Goal: Transaction & Acquisition: Book appointment/travel/reservation

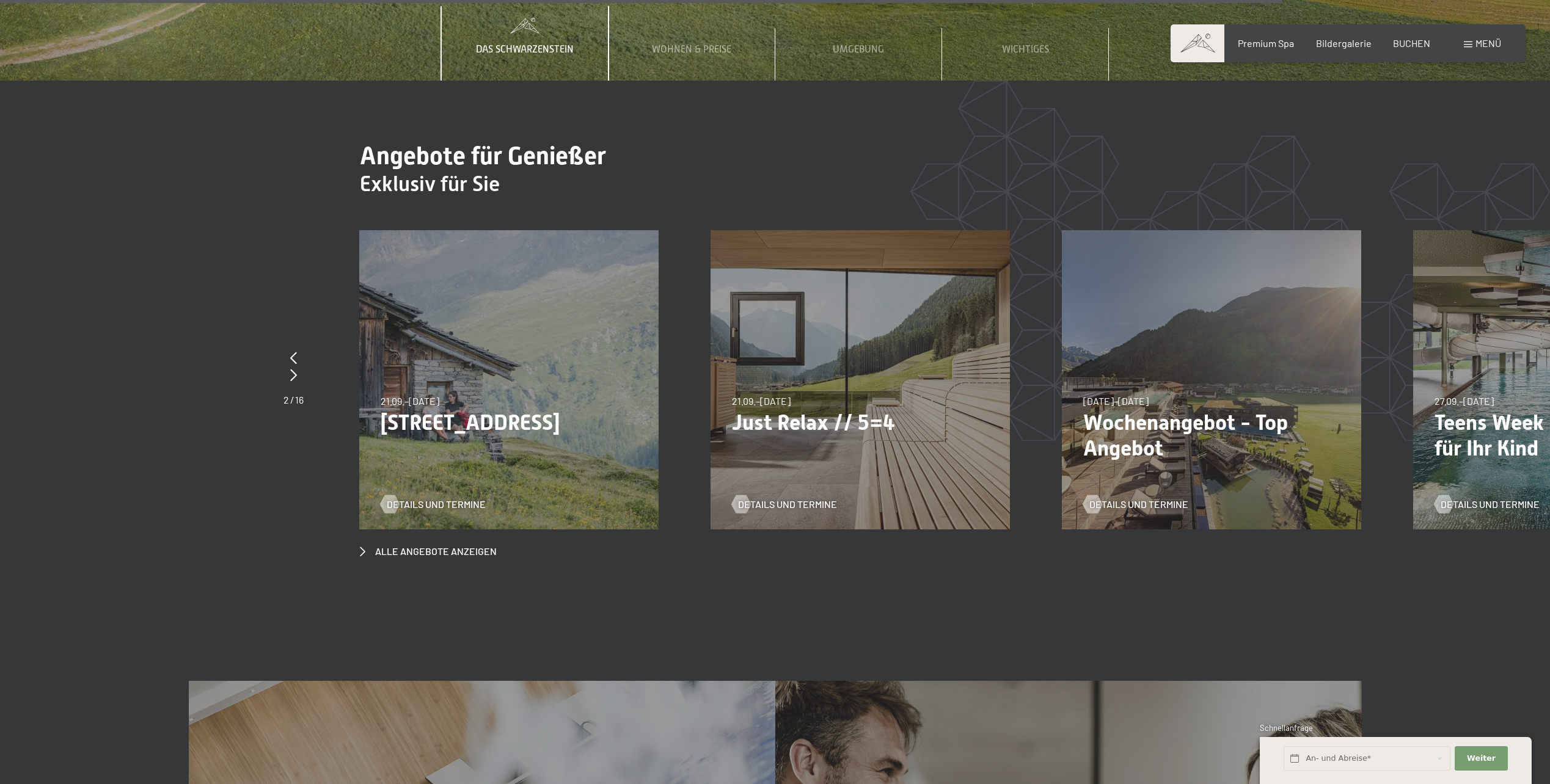
scroll to position [5925, 0]
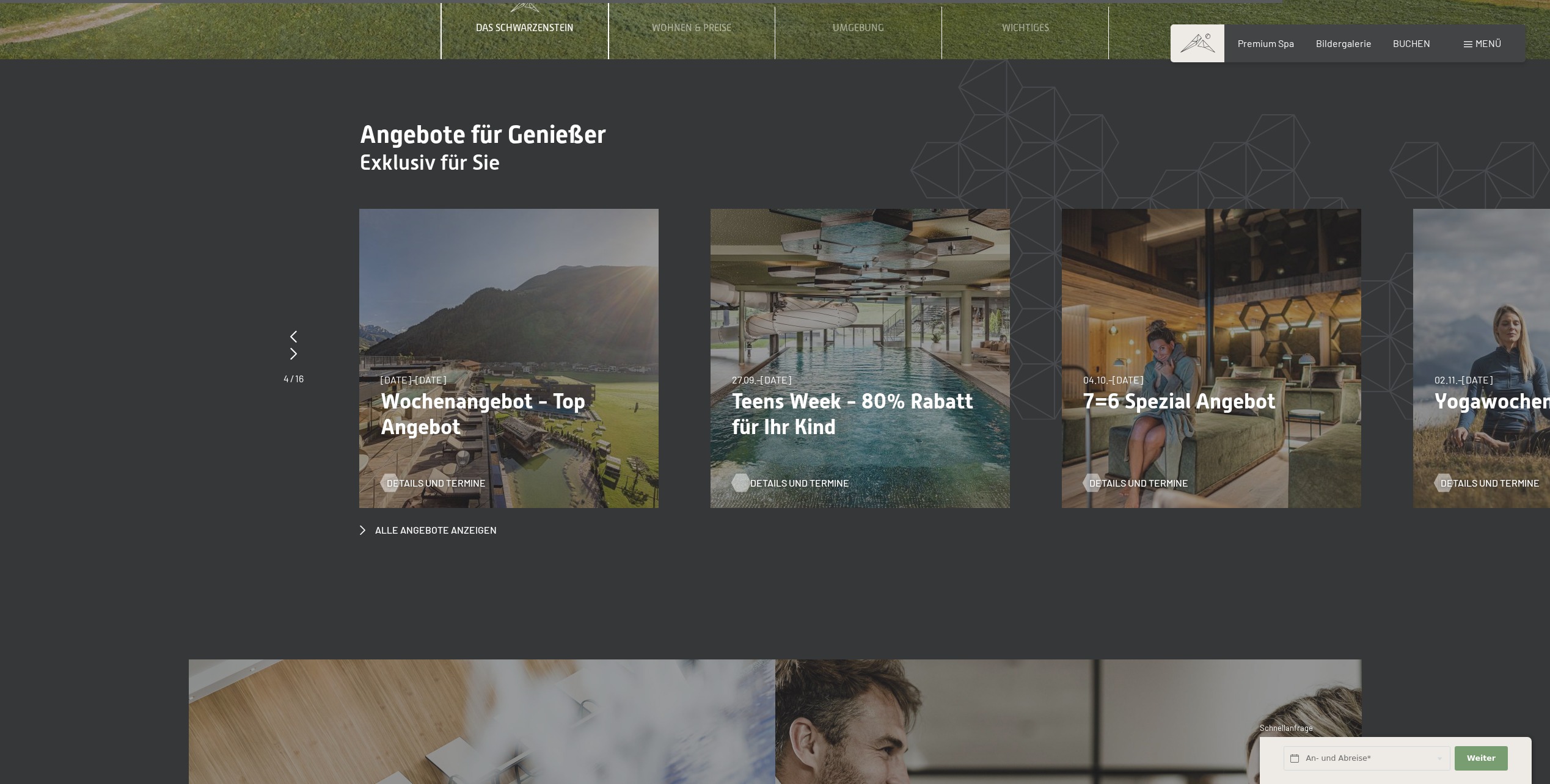
click at [807, 476] on span "Details und Termine" at bounding box center [800, 483] width 99 height 14
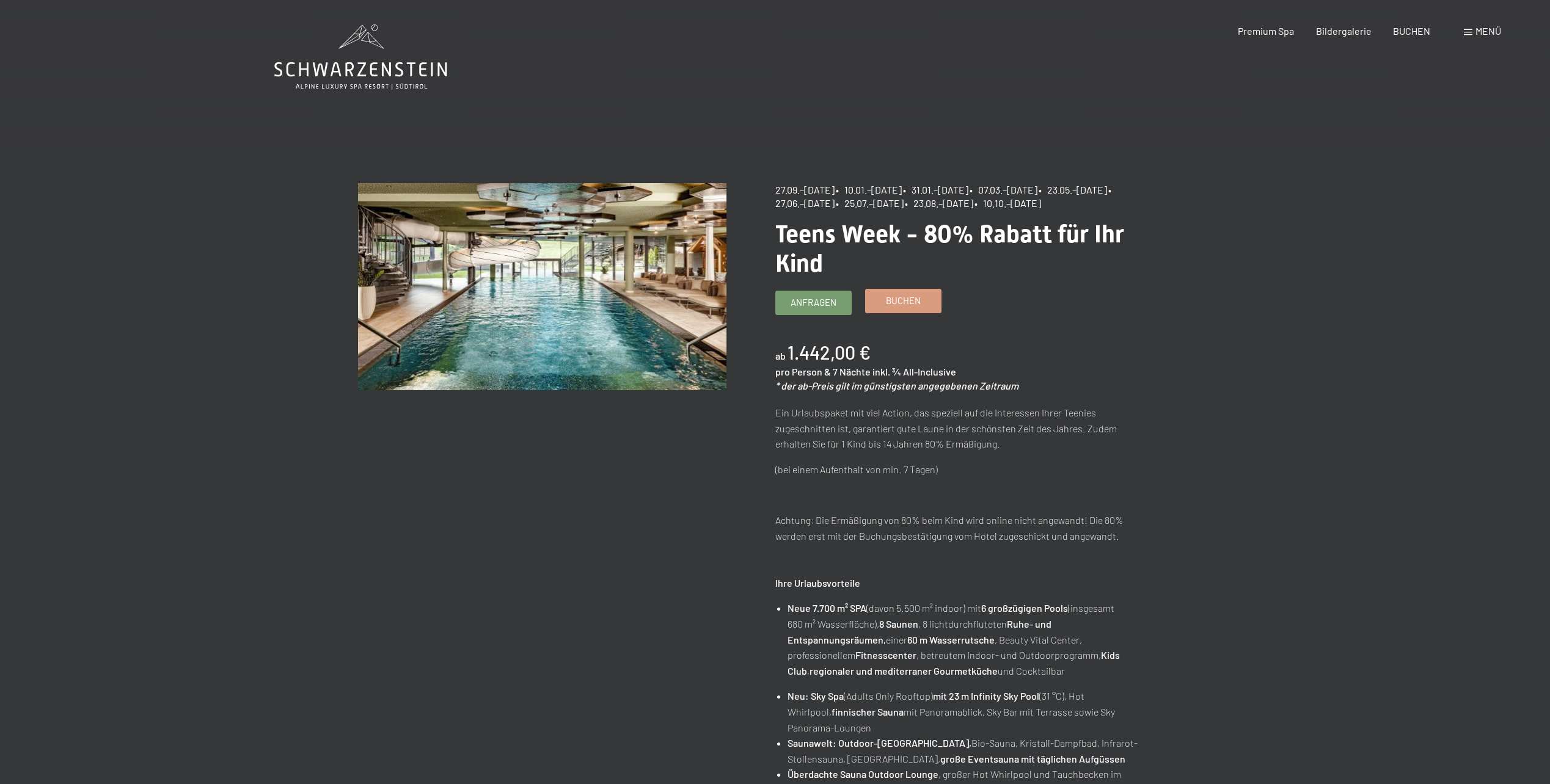
click at [899, 307] on span "Buchen" at bounding box center [903, 301] width 35 height 13
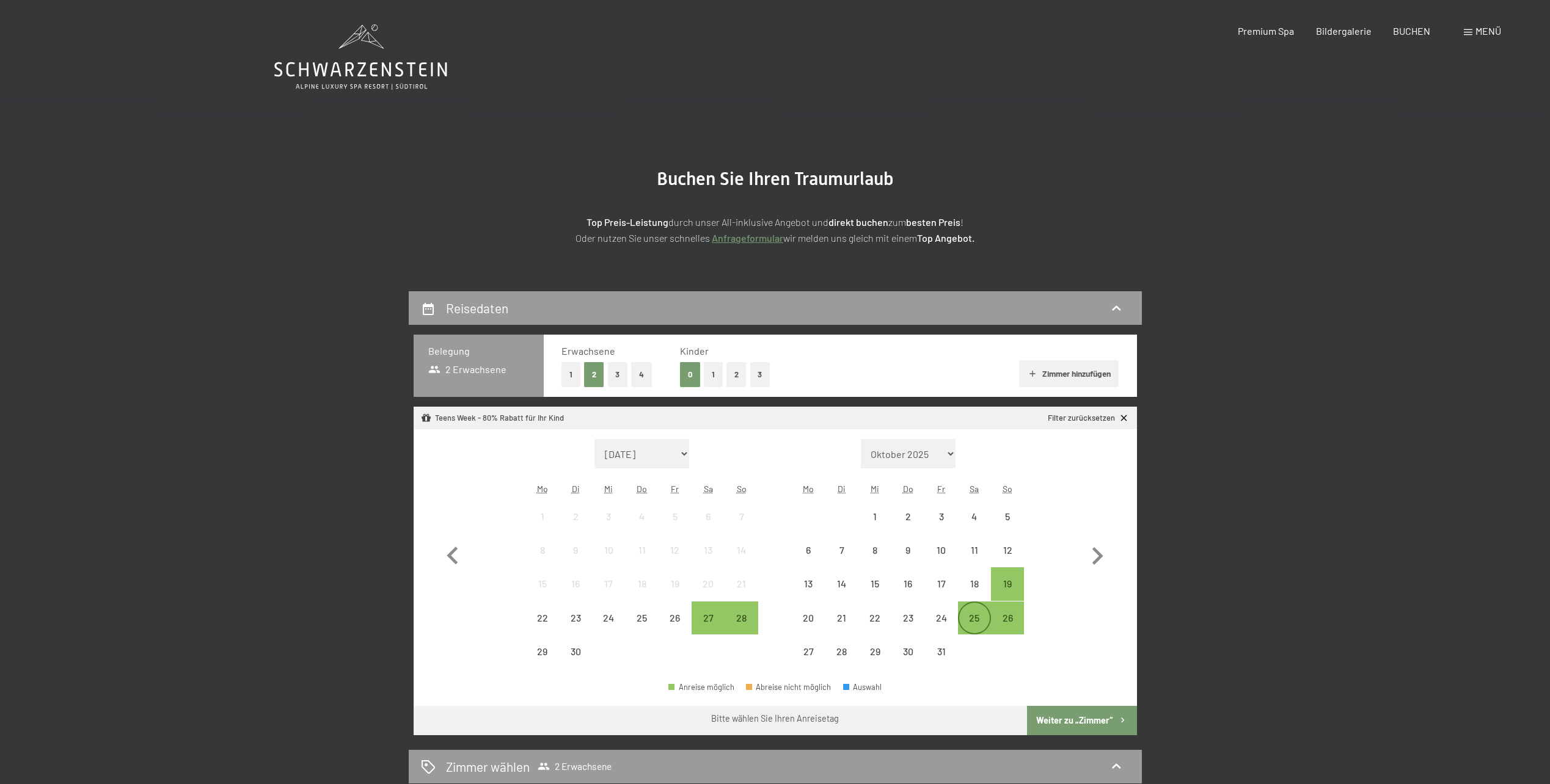
click at [971, 624] on div "25" at bounding box center [975, 629] width 31 height 31
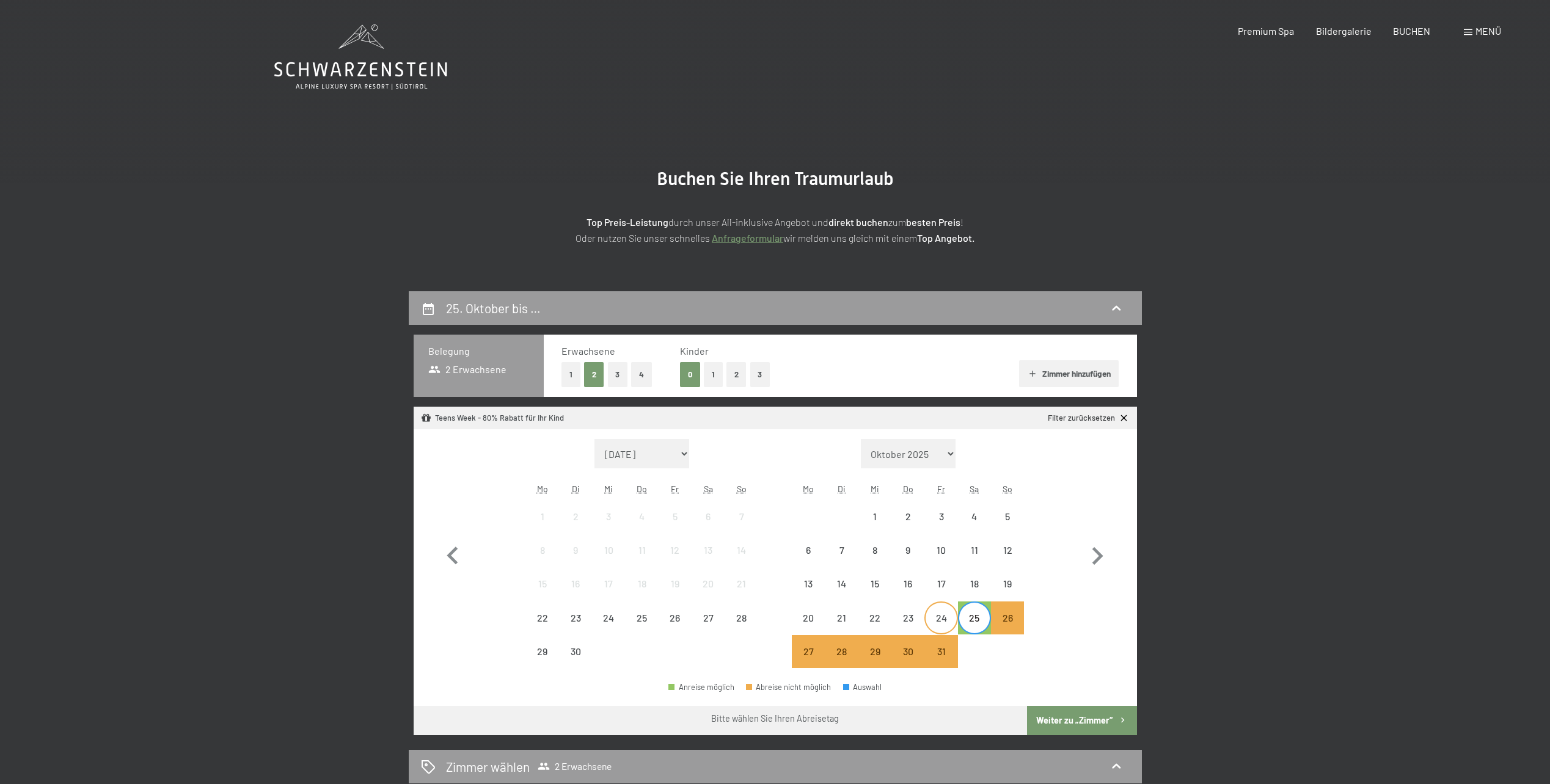
click at [933, 616] on div "24" at bounding box center [941, 629] width 31 height 31
click at [942, 655] on div "31" at bounding box center [941, 662] width 31 height 31
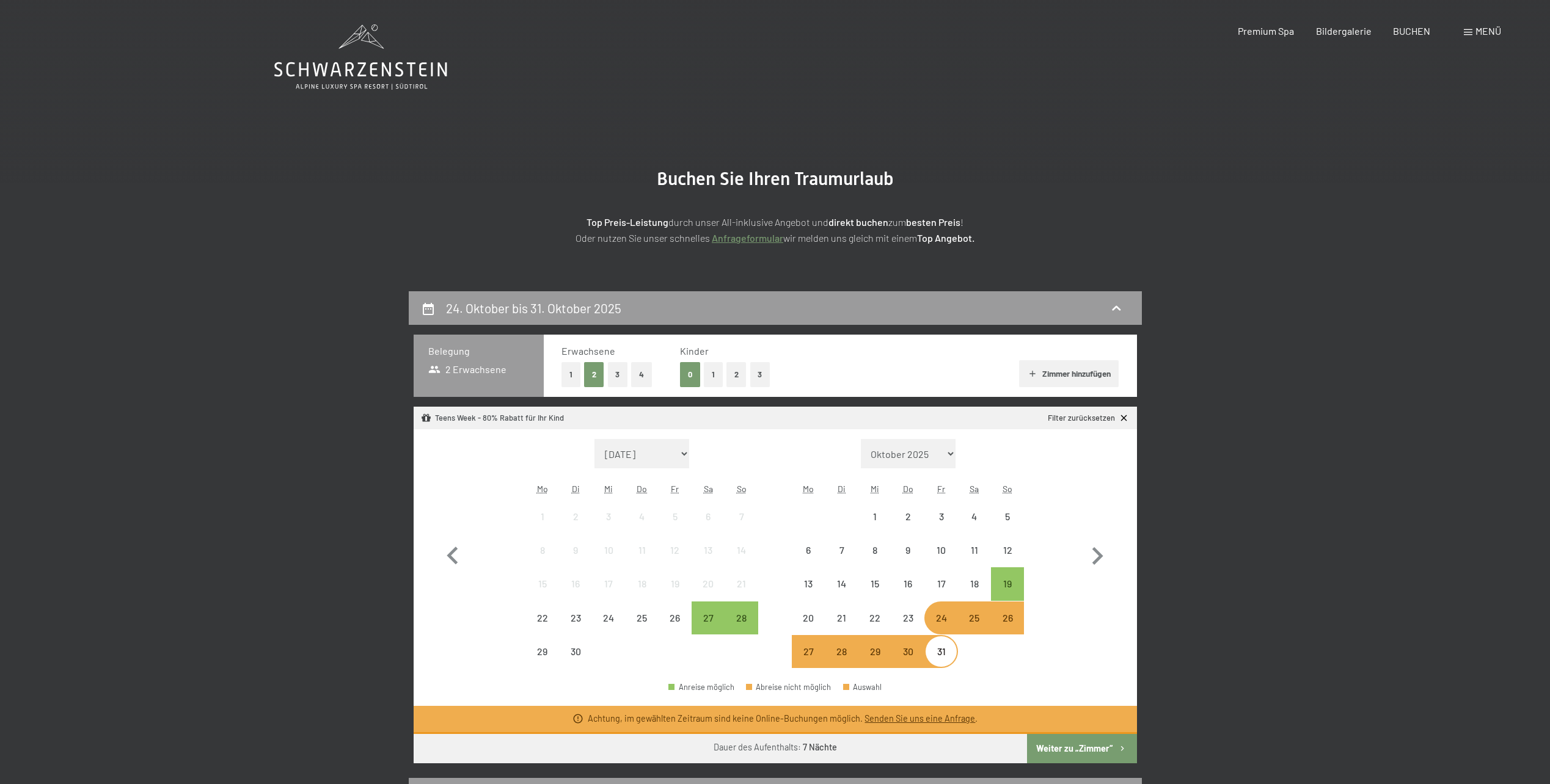
click at [947, 618] on div "24" at bounding box center [941, 629] width 31 height 31
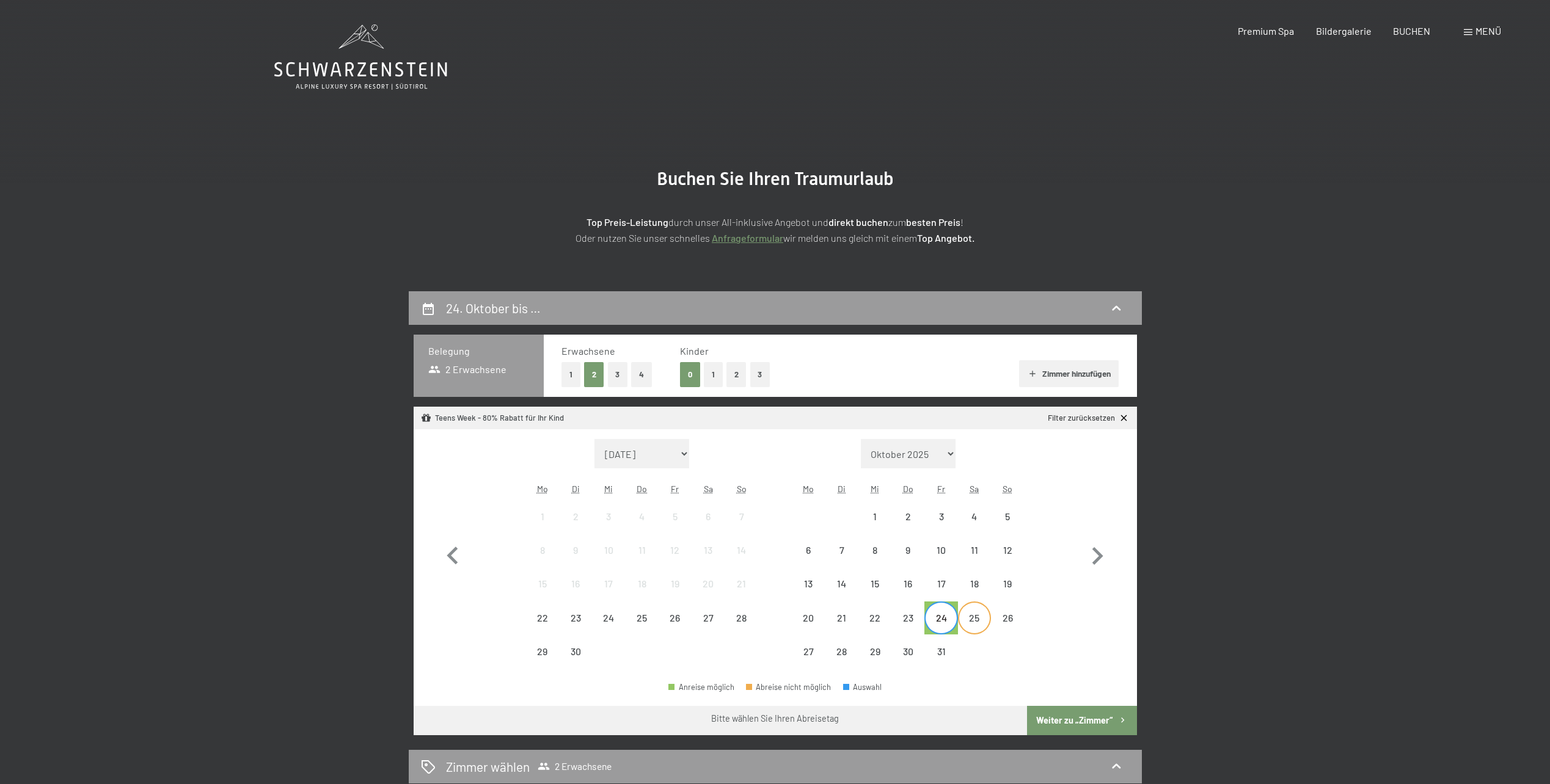
click at [969, 622] on div "25" at bounding box center [975, 629] width 31 height 31
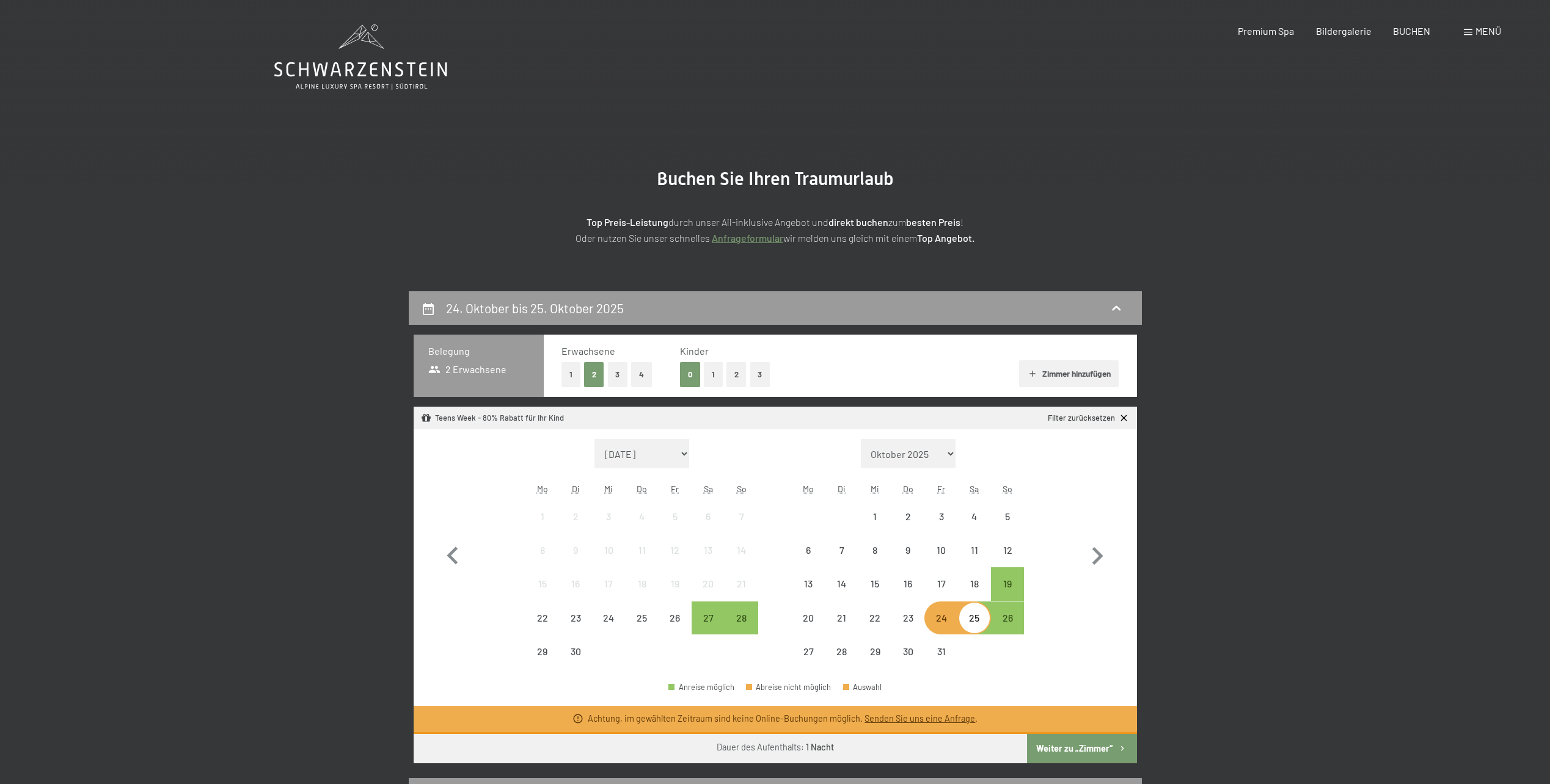
click at [973, 622] on div "25" at bounding box center [975, 629] width 31 height 31
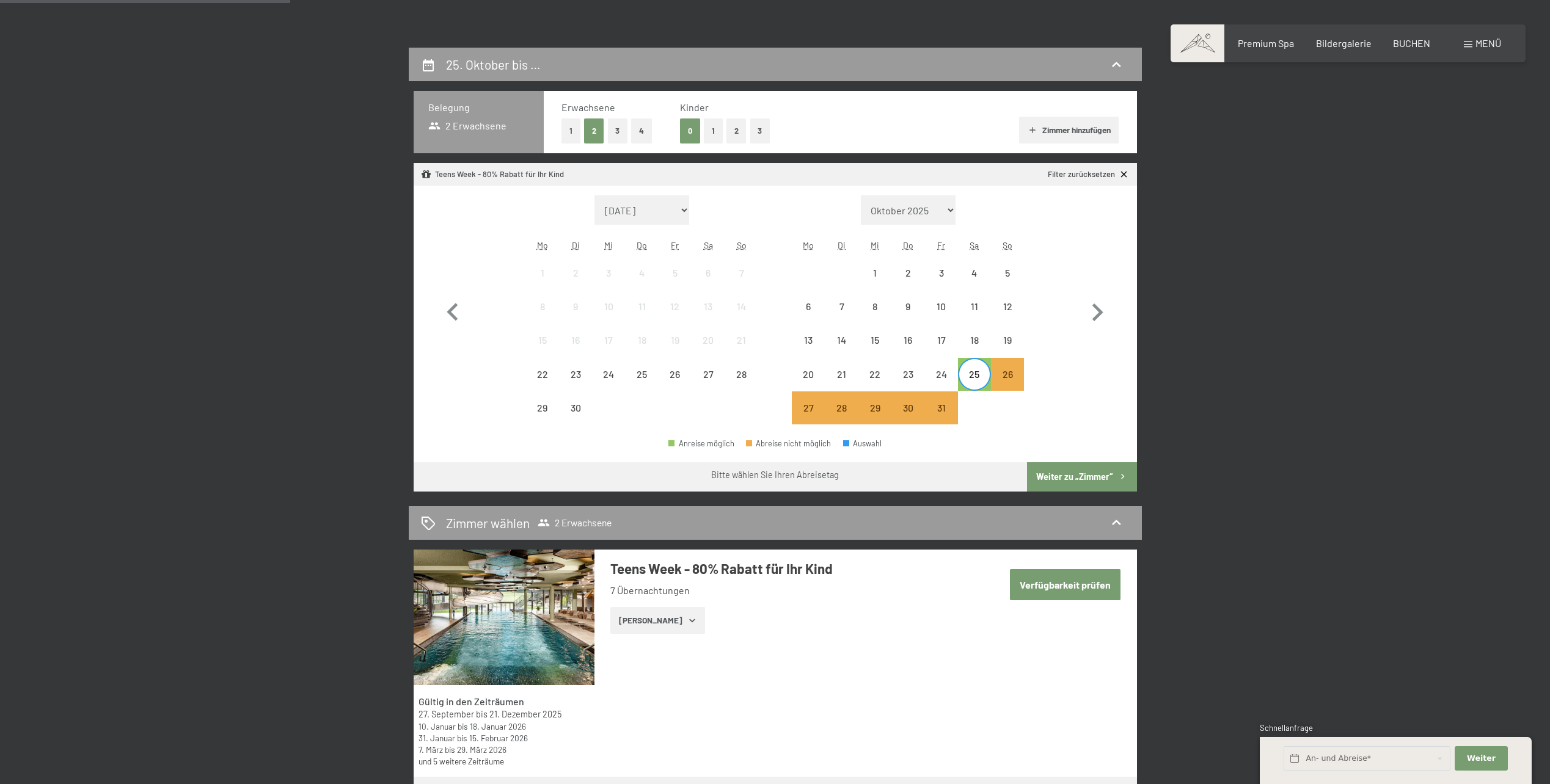
scroll to position [244, 0]
click at [1096, 310] on icon "button" at bounding box center [1097, 312] width 36 height 36
select select "2025-10-01"
select select "2025-11-01"
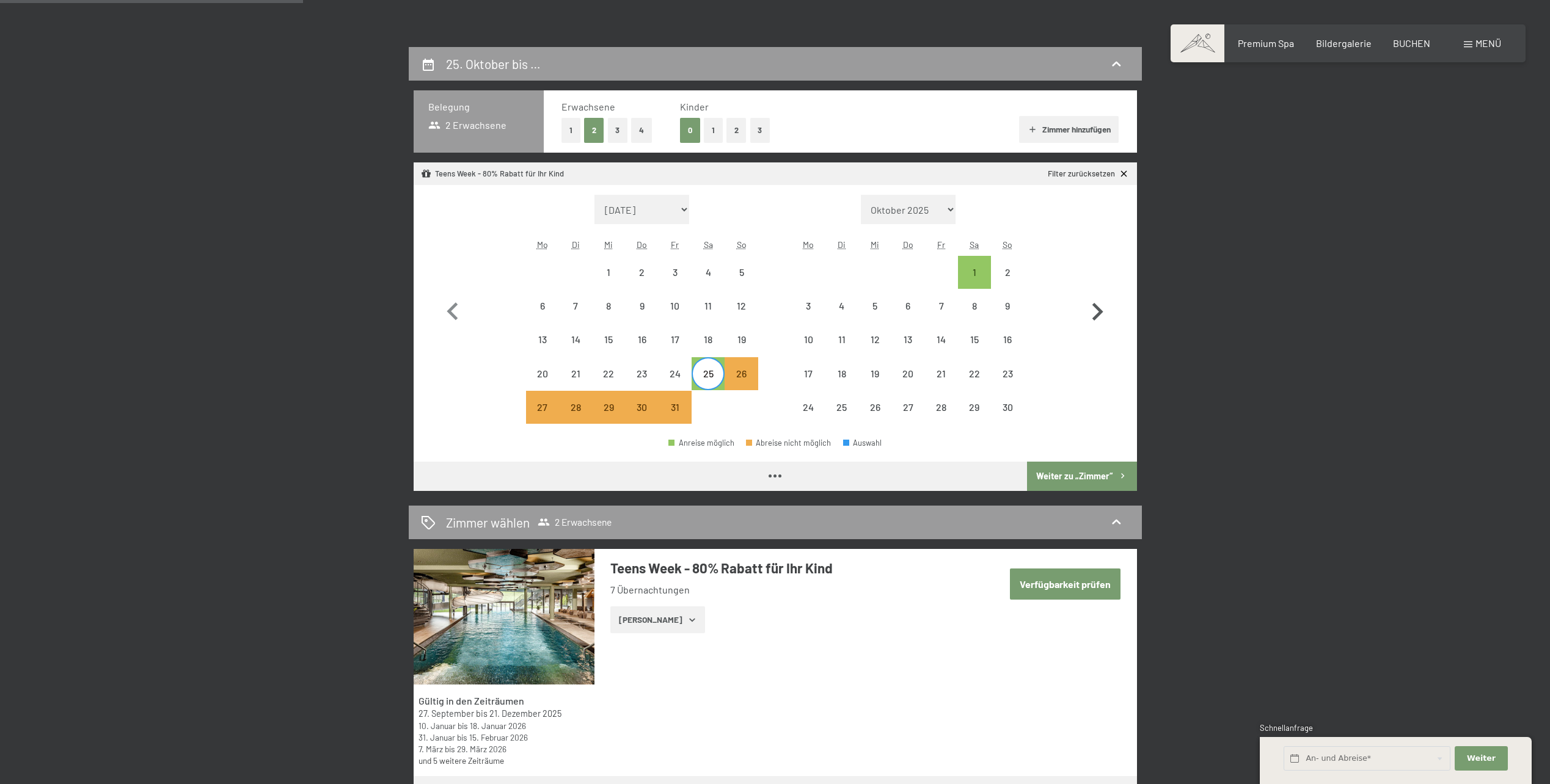
select select "2025-10-01"
select select "2025-11-01"
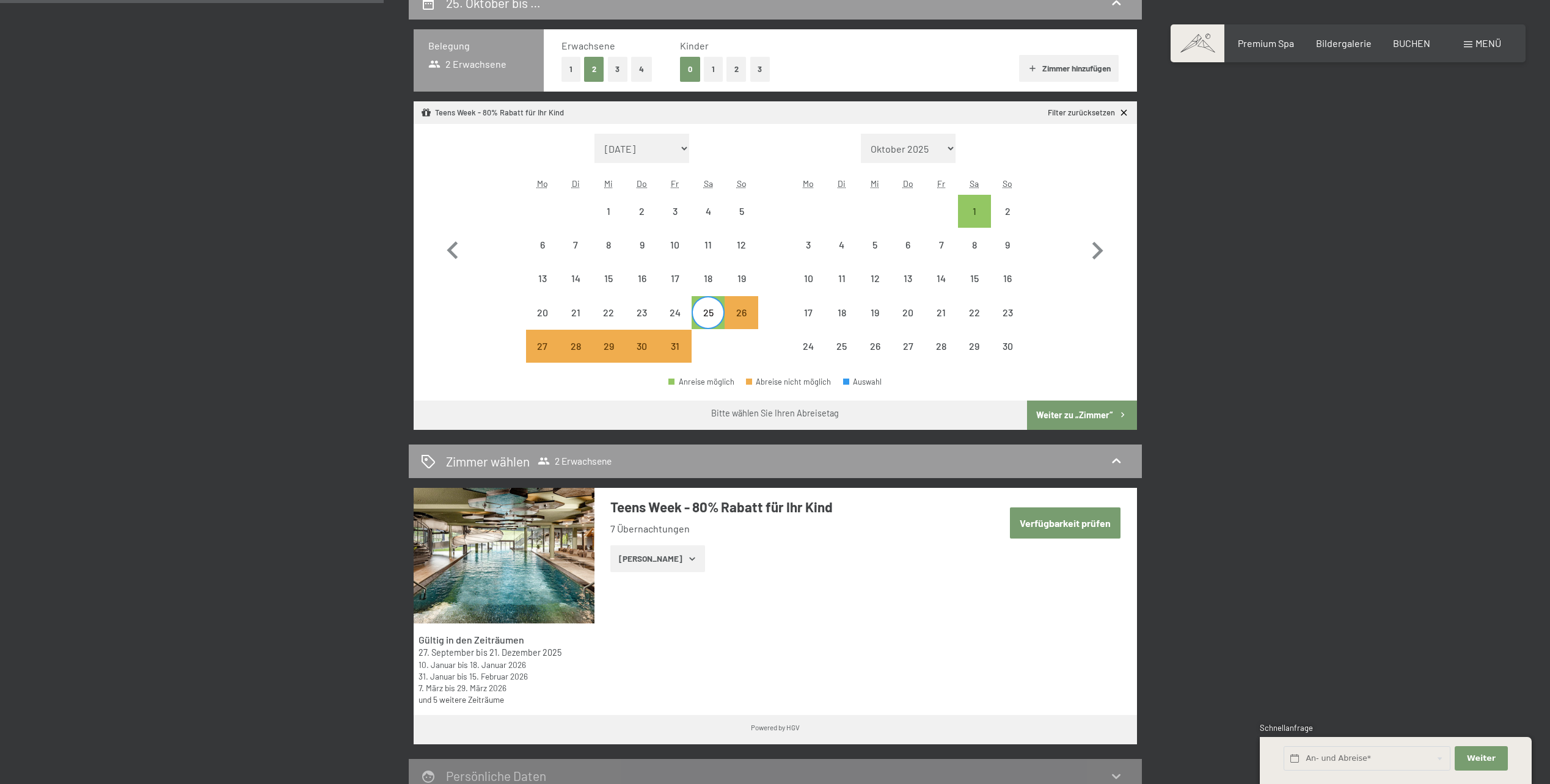
scroll to position [366, 0]
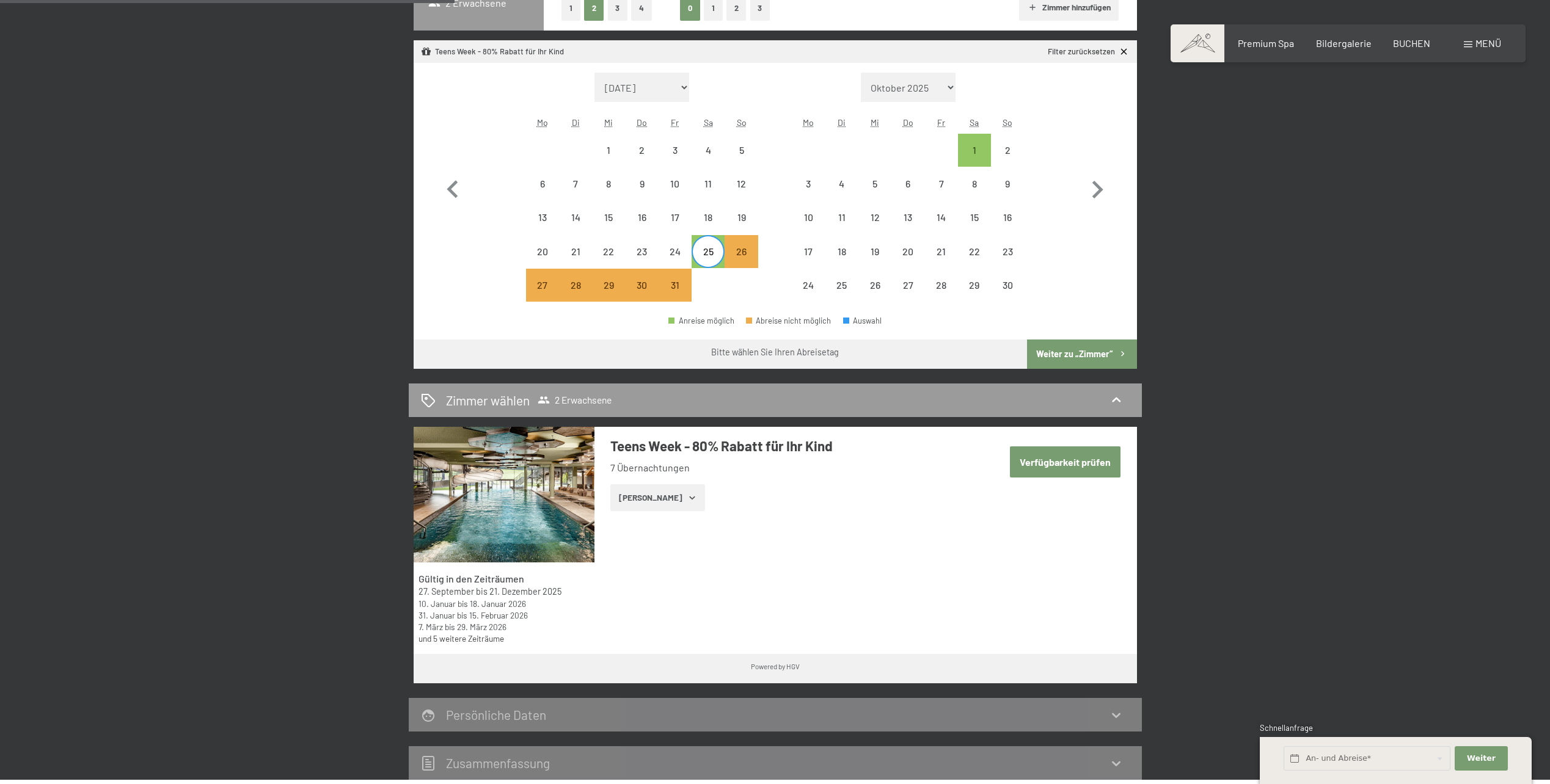
click at [687, 499] on icon "button" at bounding box center [692, 498] width 10 height 10
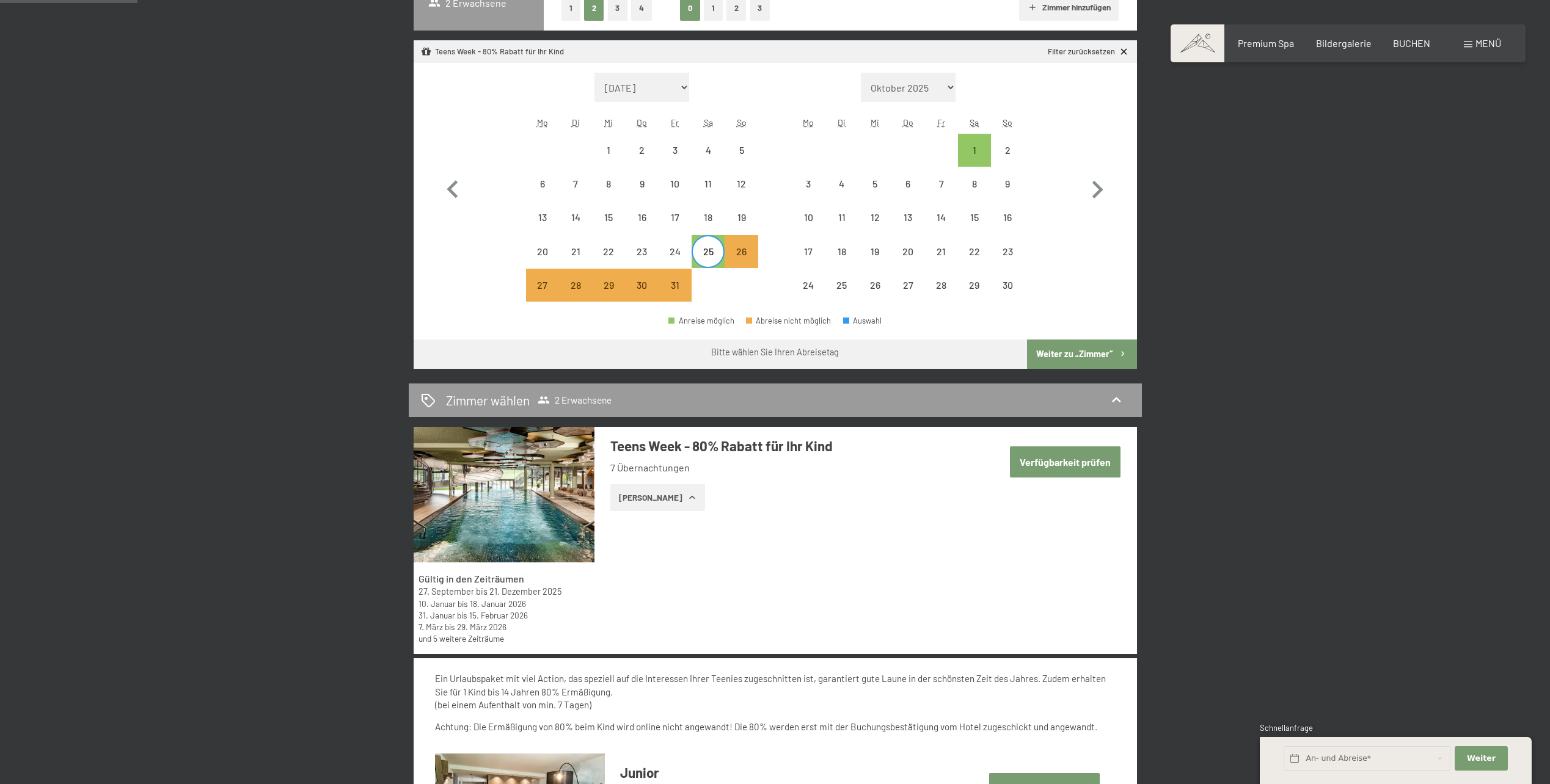
scroll to position [550, 0]
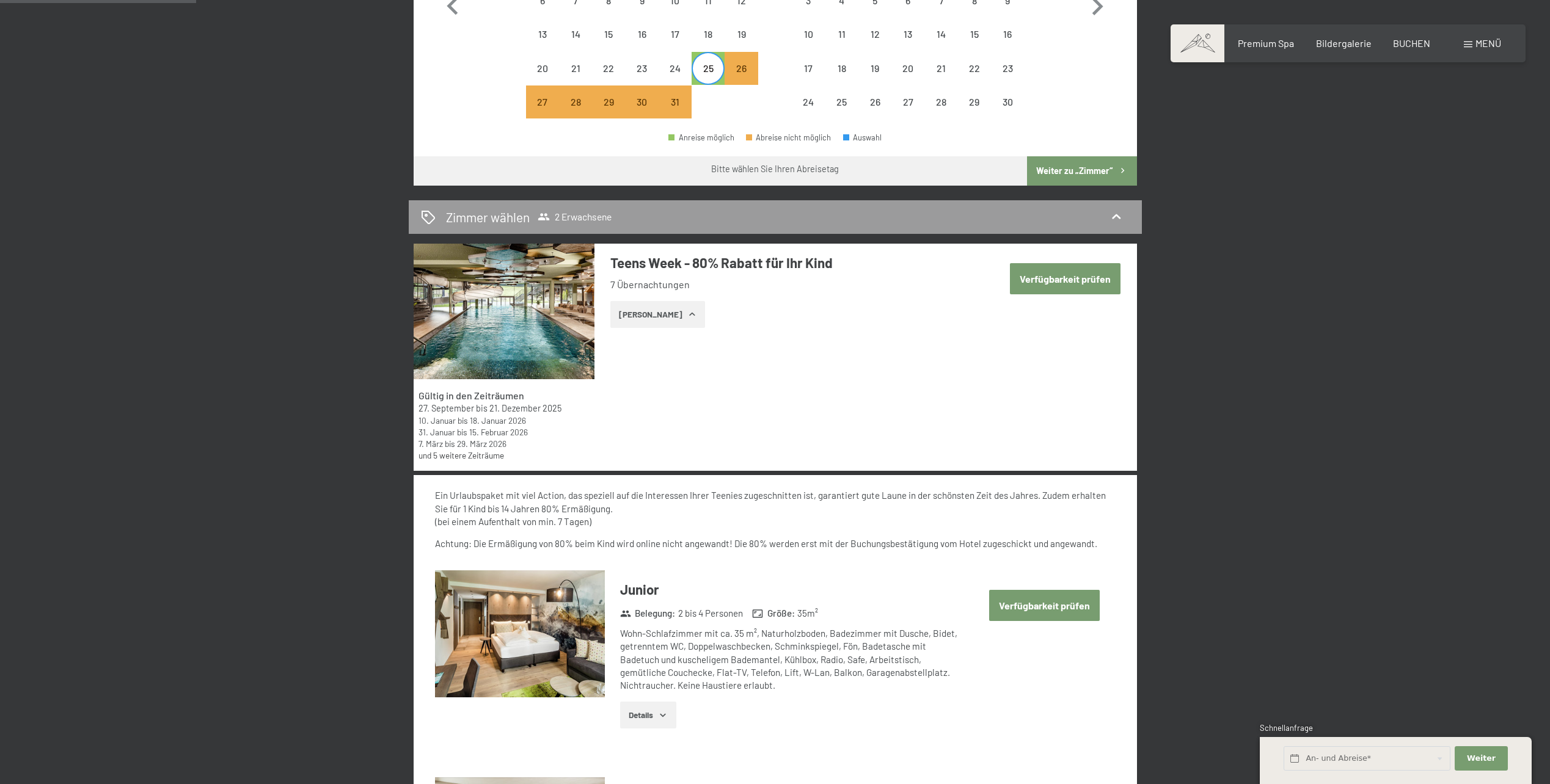
click at [1055, 278] on button "Verfügbarkeit prüfen" at bounding box center [1065, 279] width 111 height 32
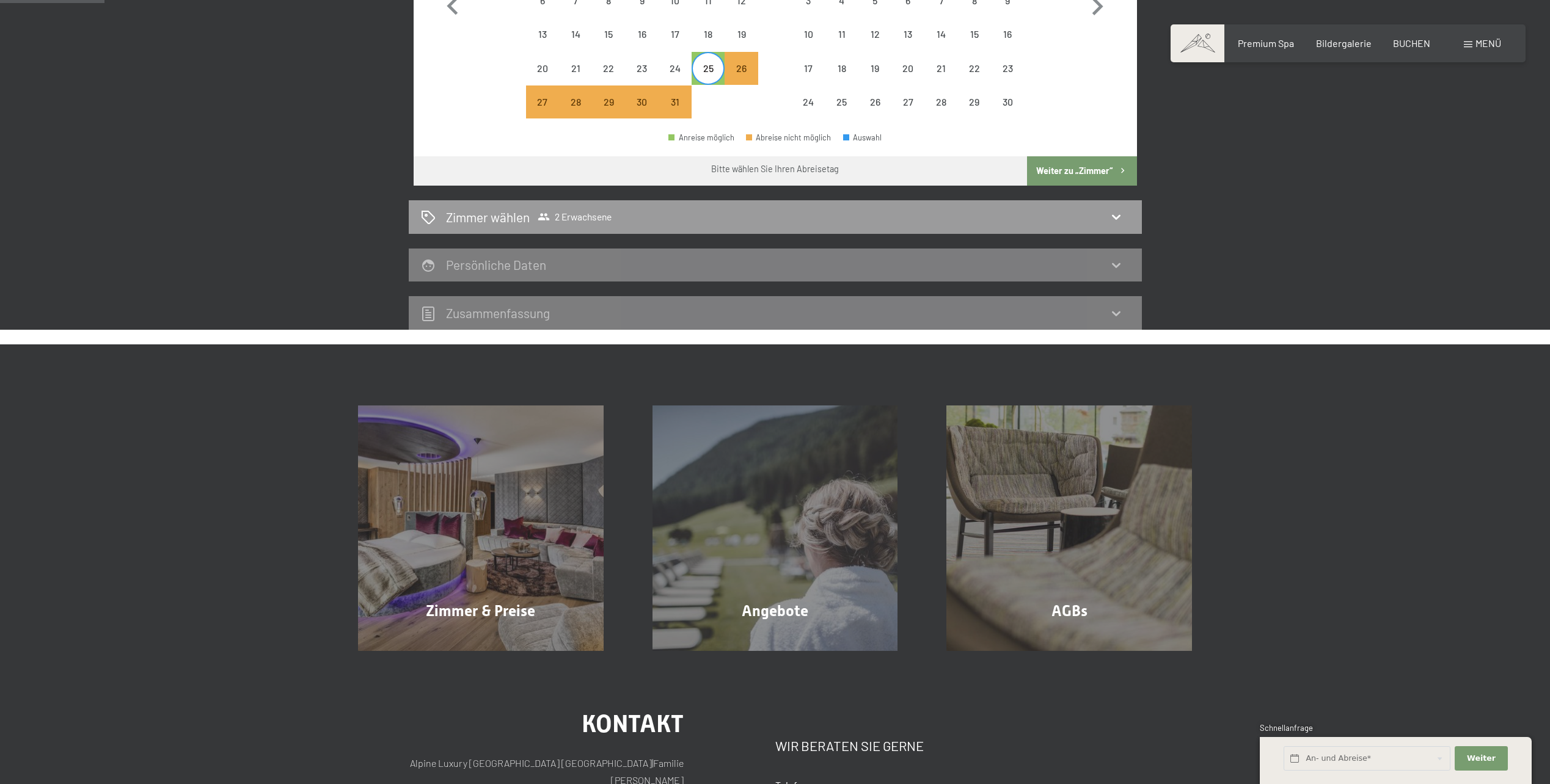
scroll to position [291, 0]
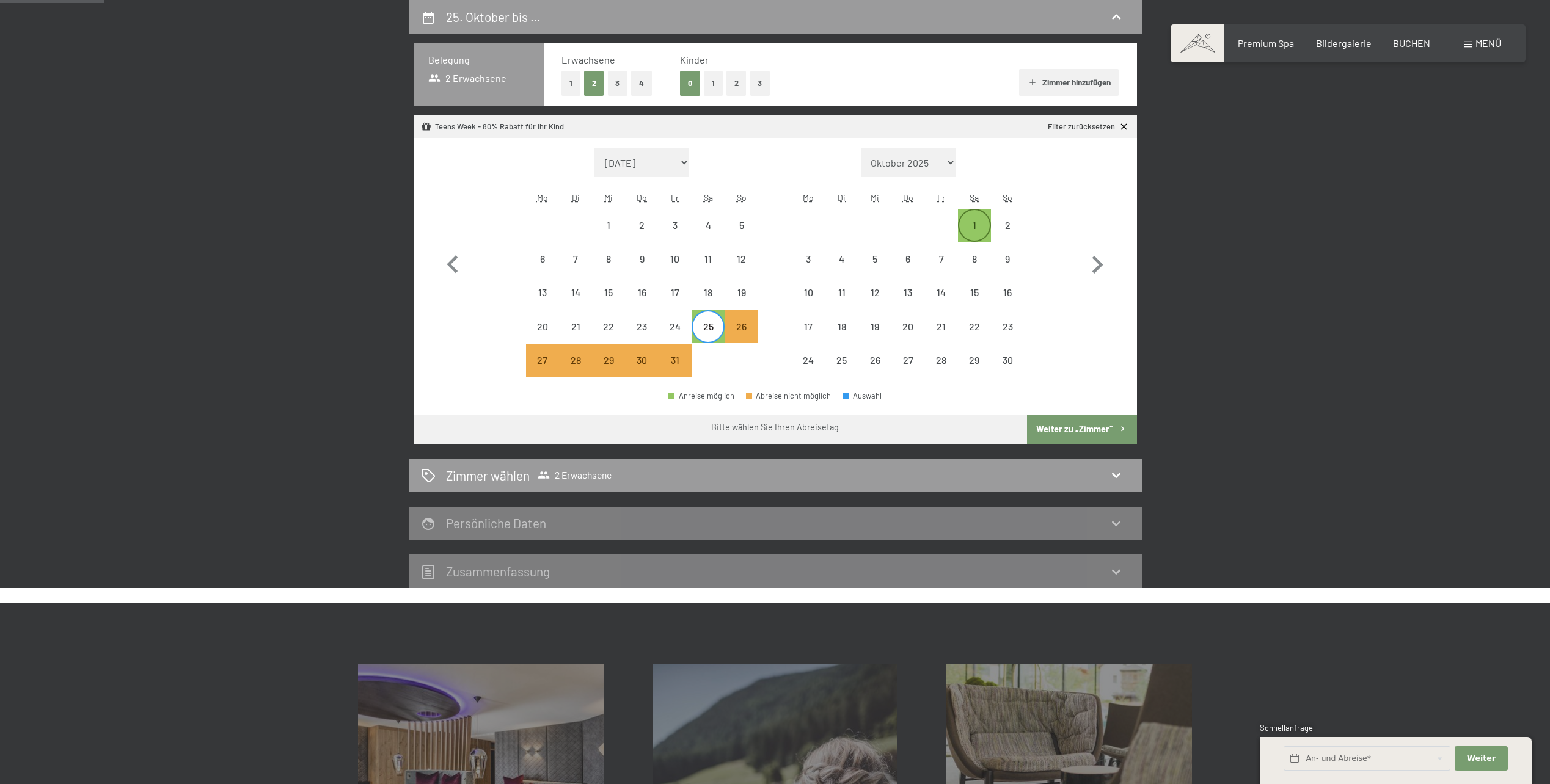
click at [973, 224] on div "1" at bounding box center [975, 236] width 31 height 31
select select "2025-10-01"
select select "2025-11-01"
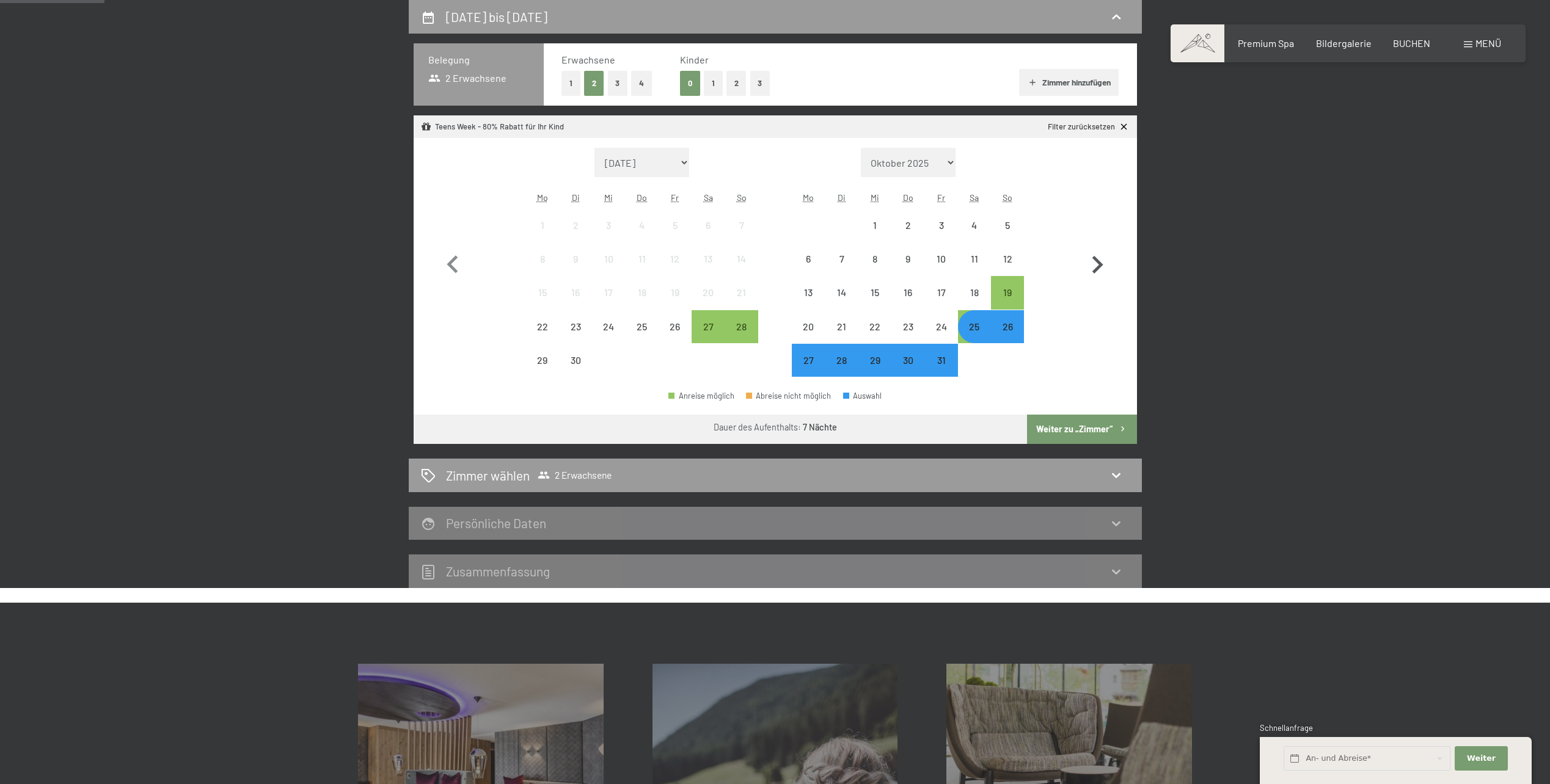
click at [1096, 260] on icon "button" at bounding box center [1098, 265] width 11 height 18
select select "2025-10-01"
select select "2025-11-01"
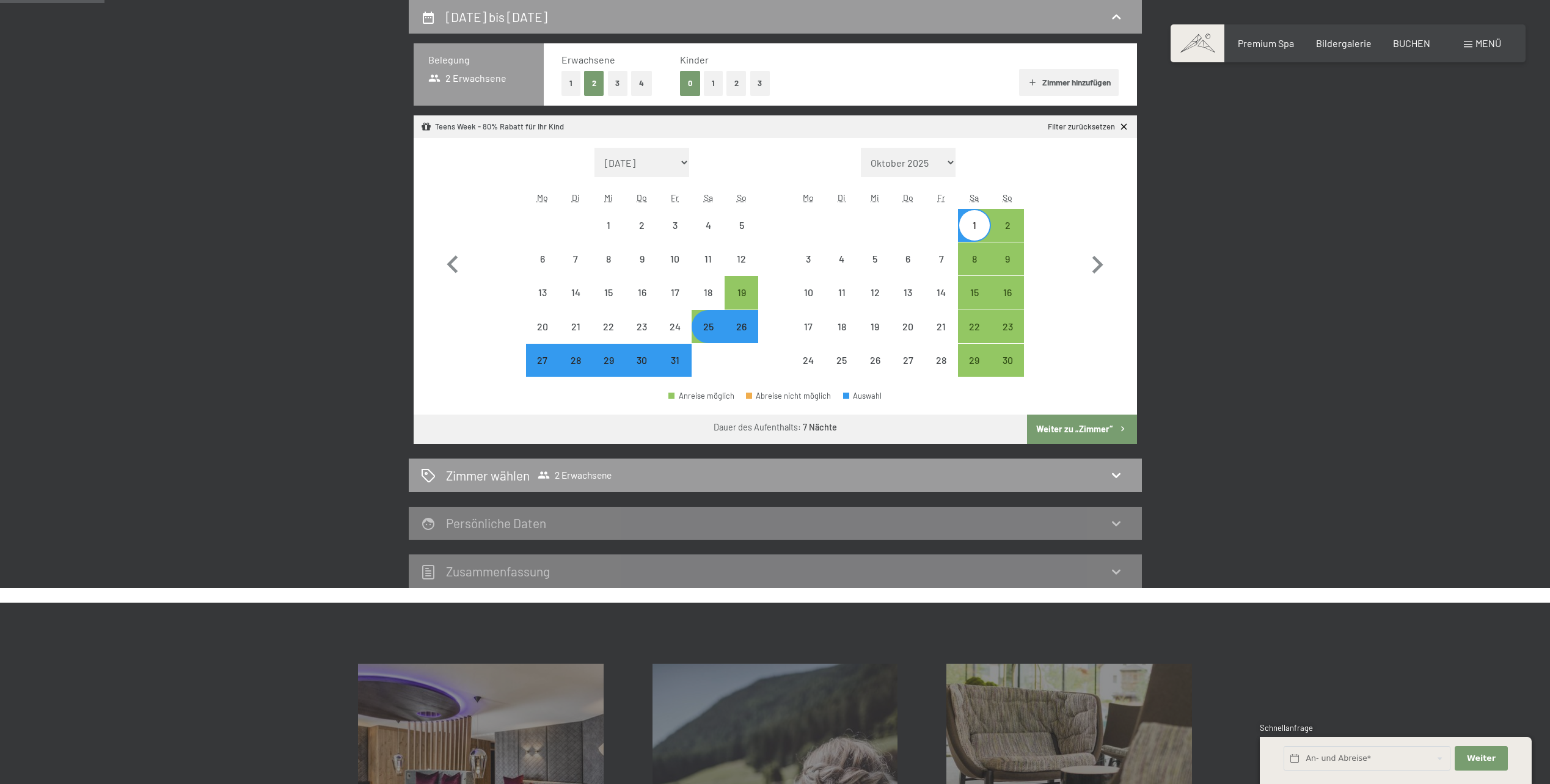
click at [1078, 427] on button "Weiter zu „Zimmer“" at bounding box center [1081, 429] width 109 height 29
select select "2025-10-01"
select select "2025-11-01"
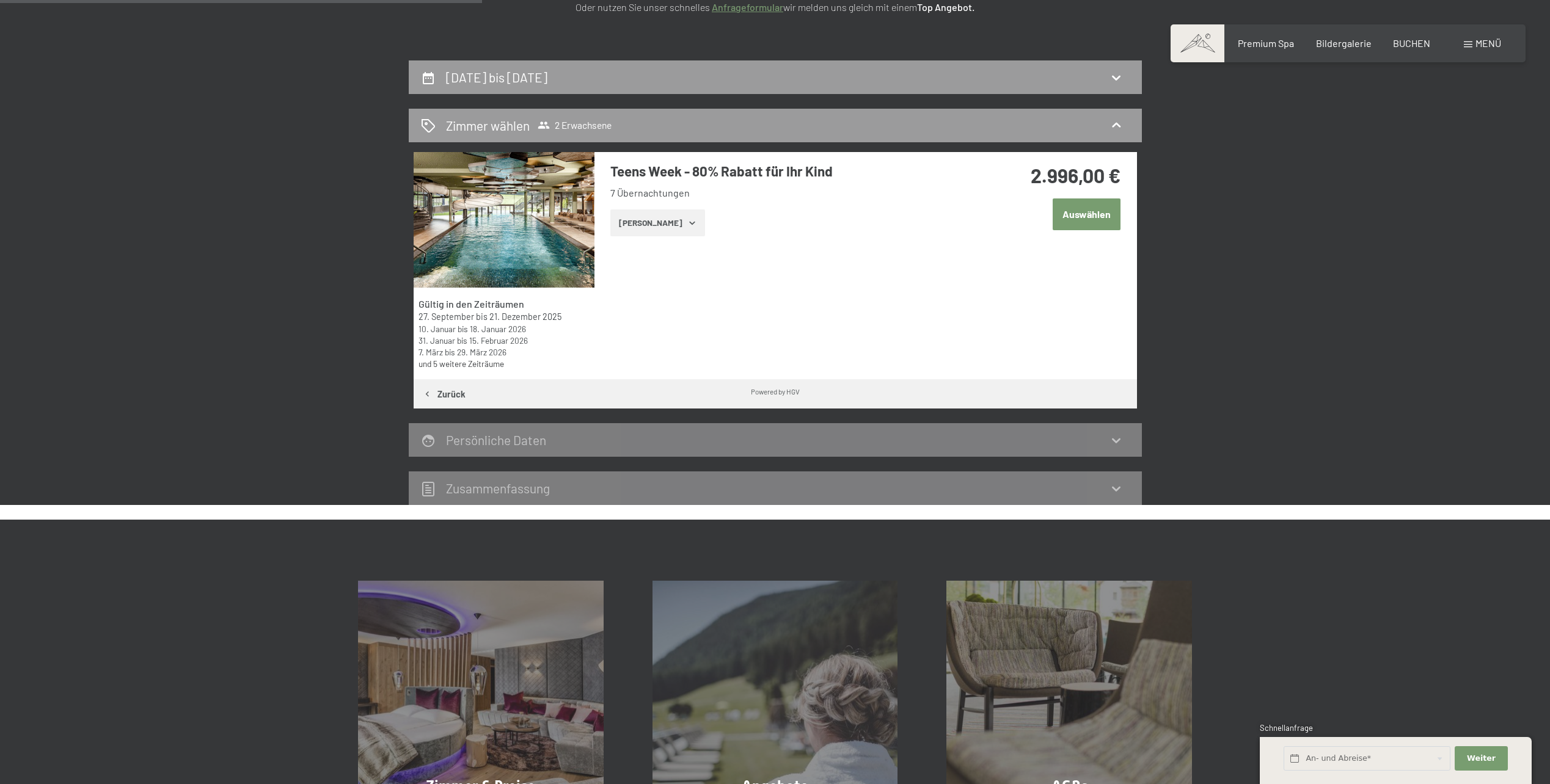
scroll to position [228, 0]
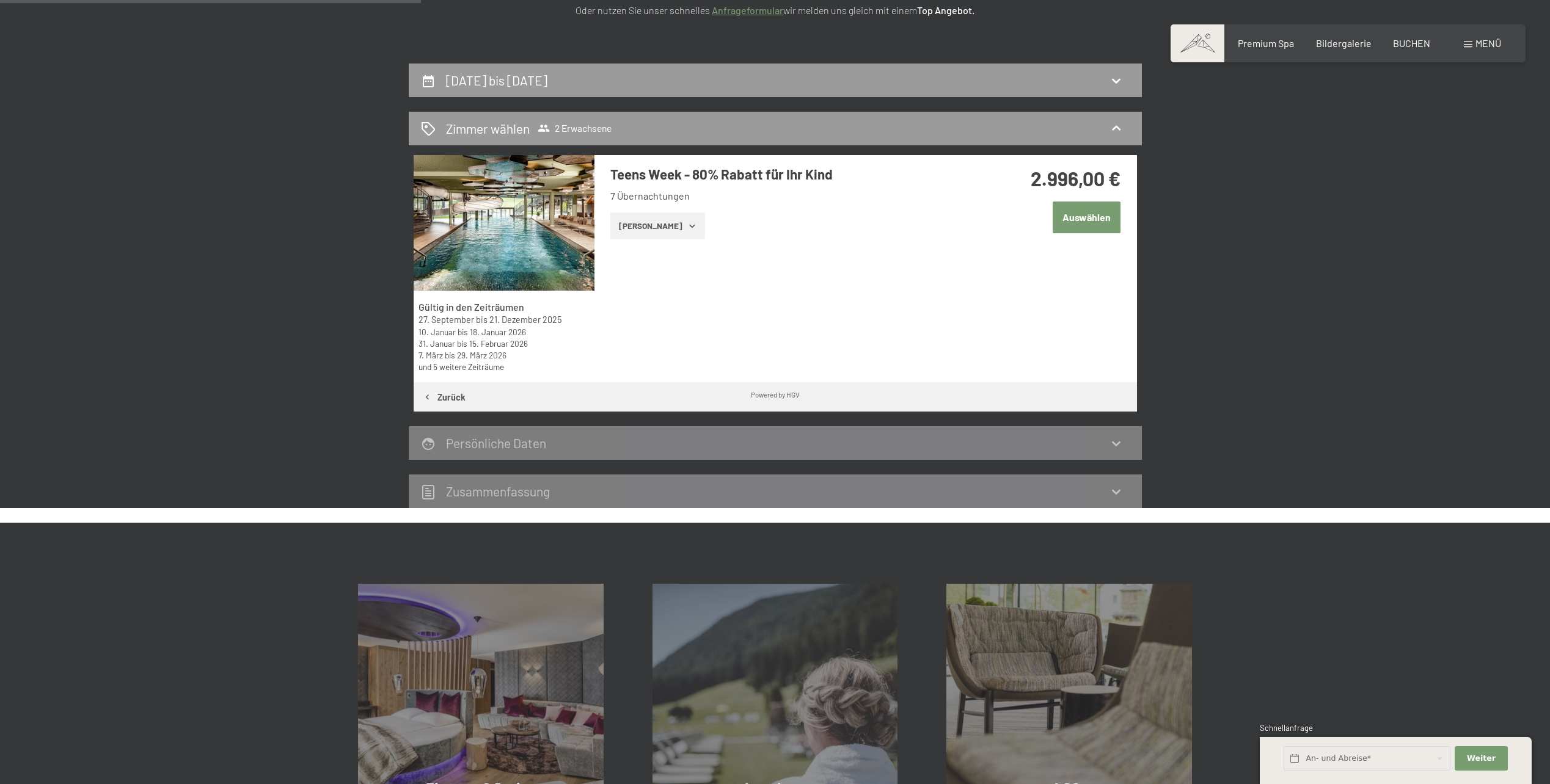
click at [1068, 215] on button "Auswählen" at bounding box center [1087, 217] width 68 height 32
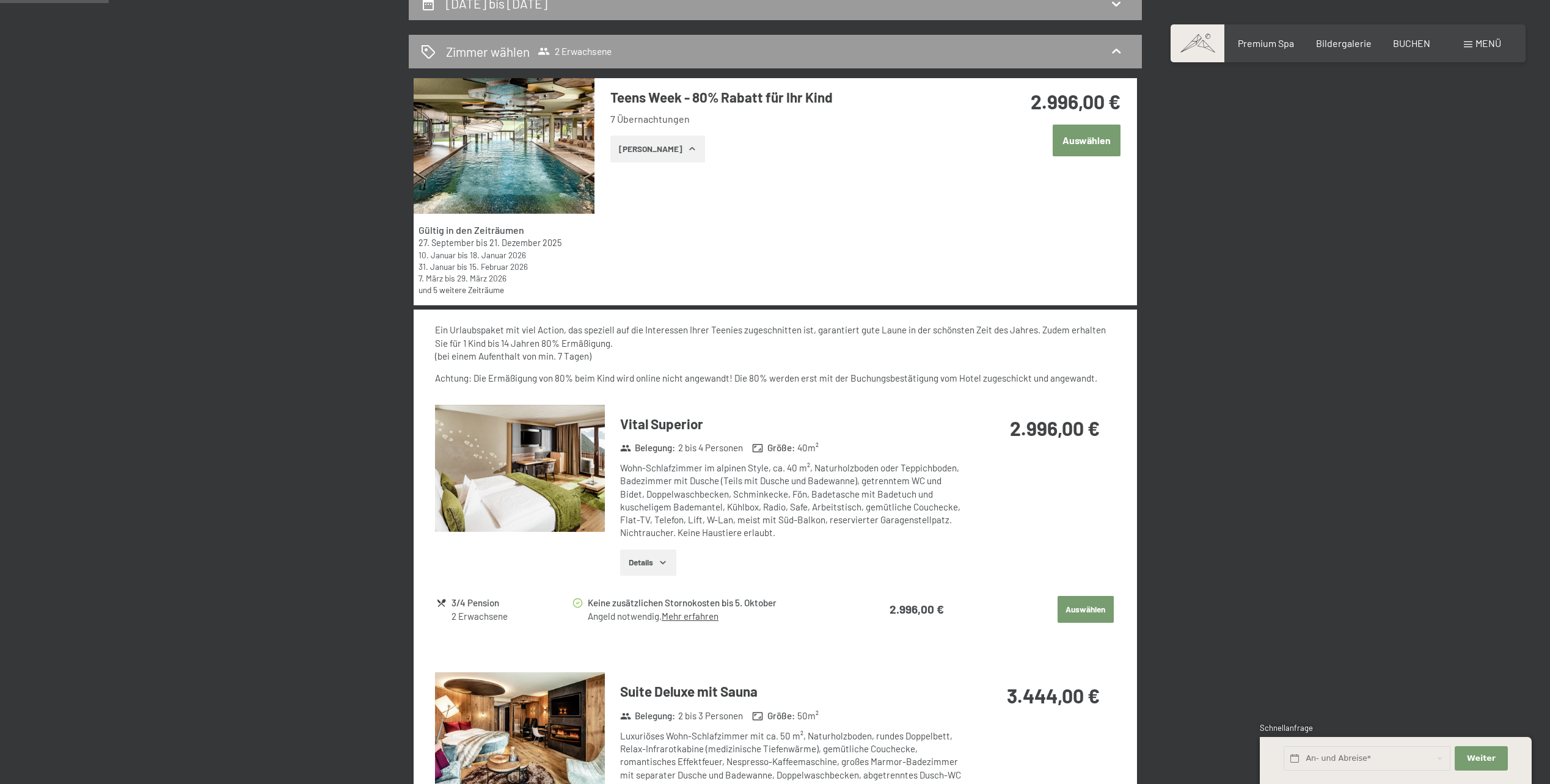
scroll to position [183, 0]
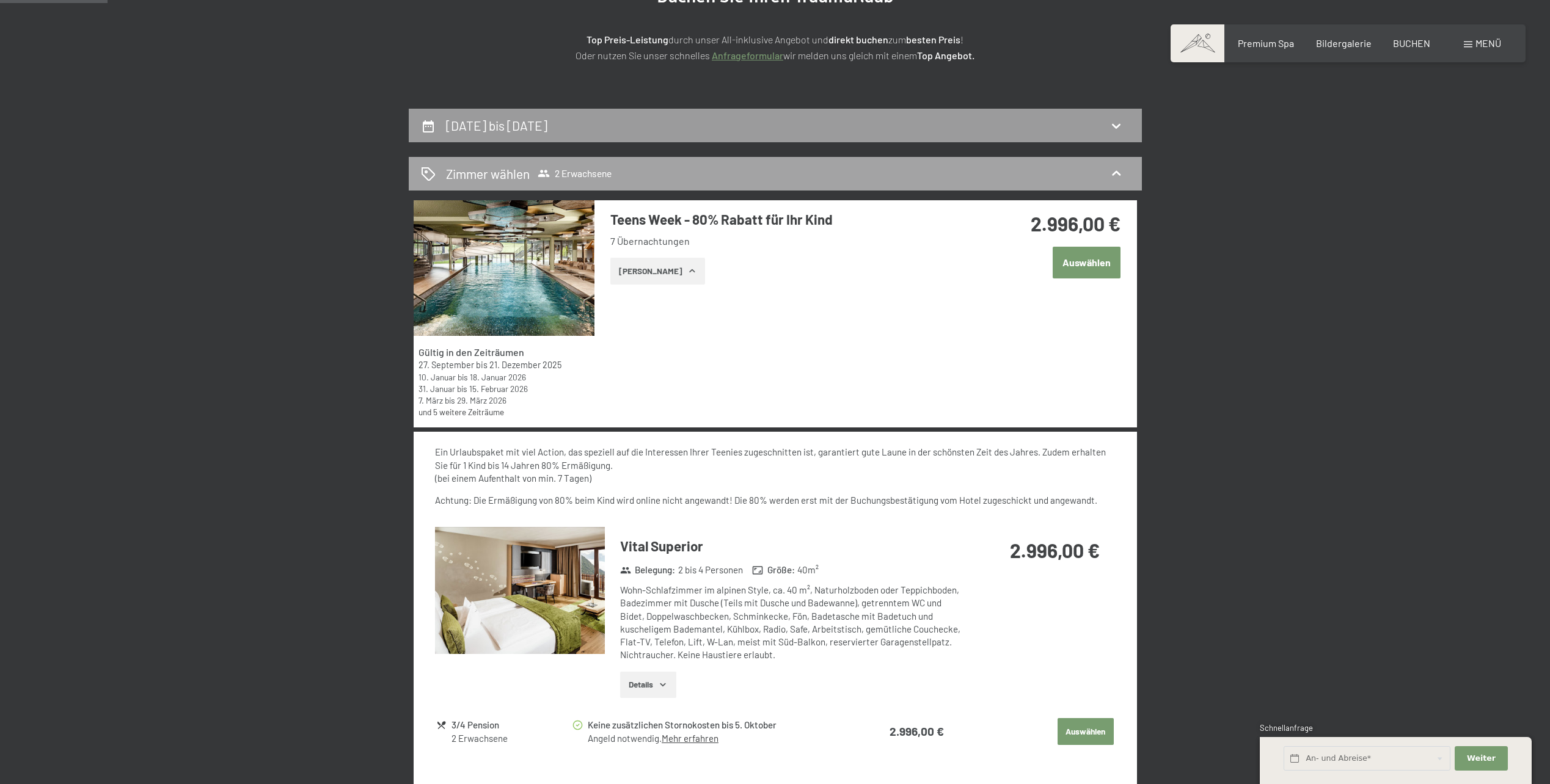
click at [577, 161] on div "Zimmer wählen 2 Erwachsene" at bounding box center [775, 174] width 733 height 34
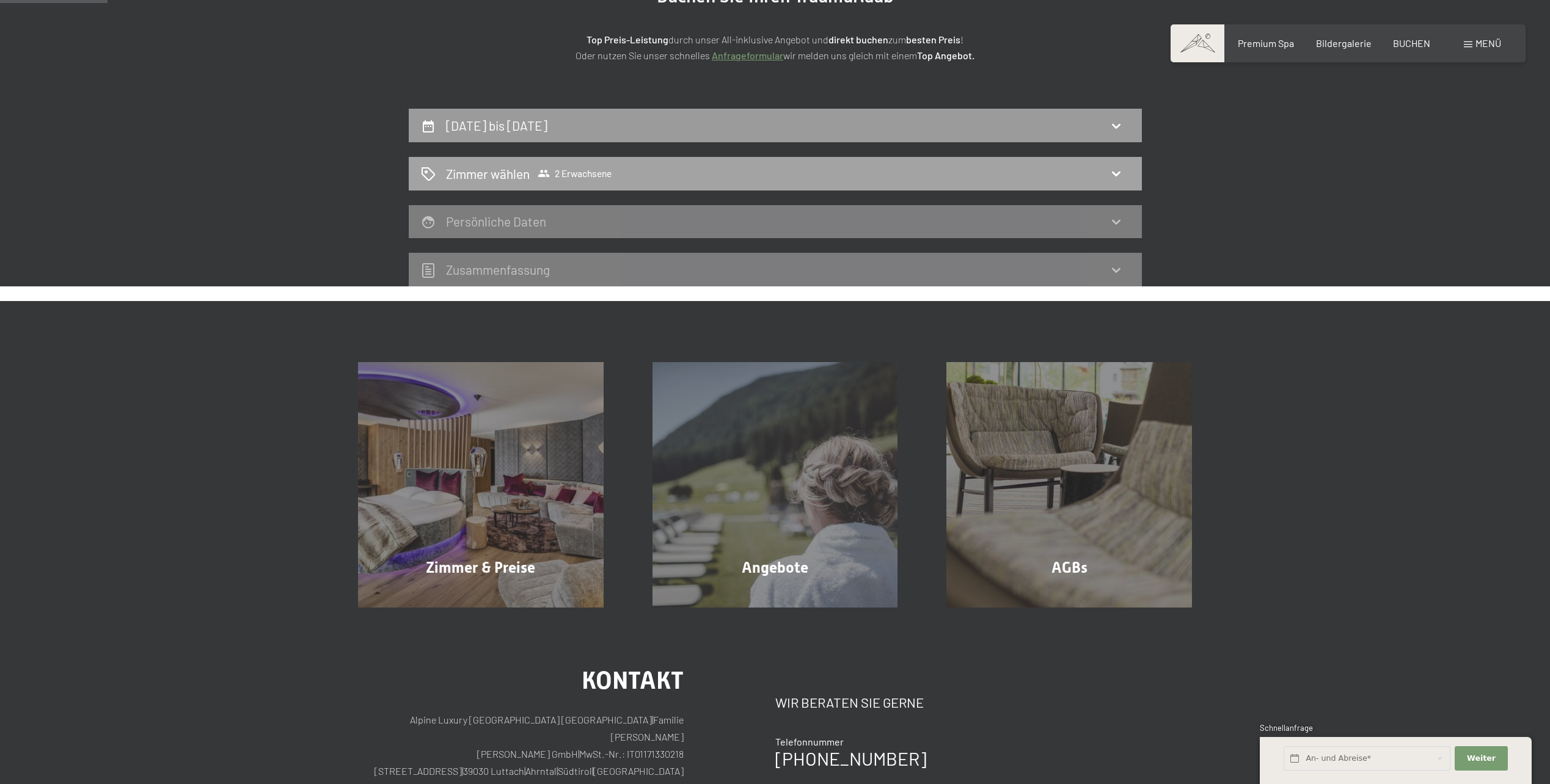
click at [578, 174] on span "2 Erwachsene" at bounding box center [574, 173] width 74 height 12
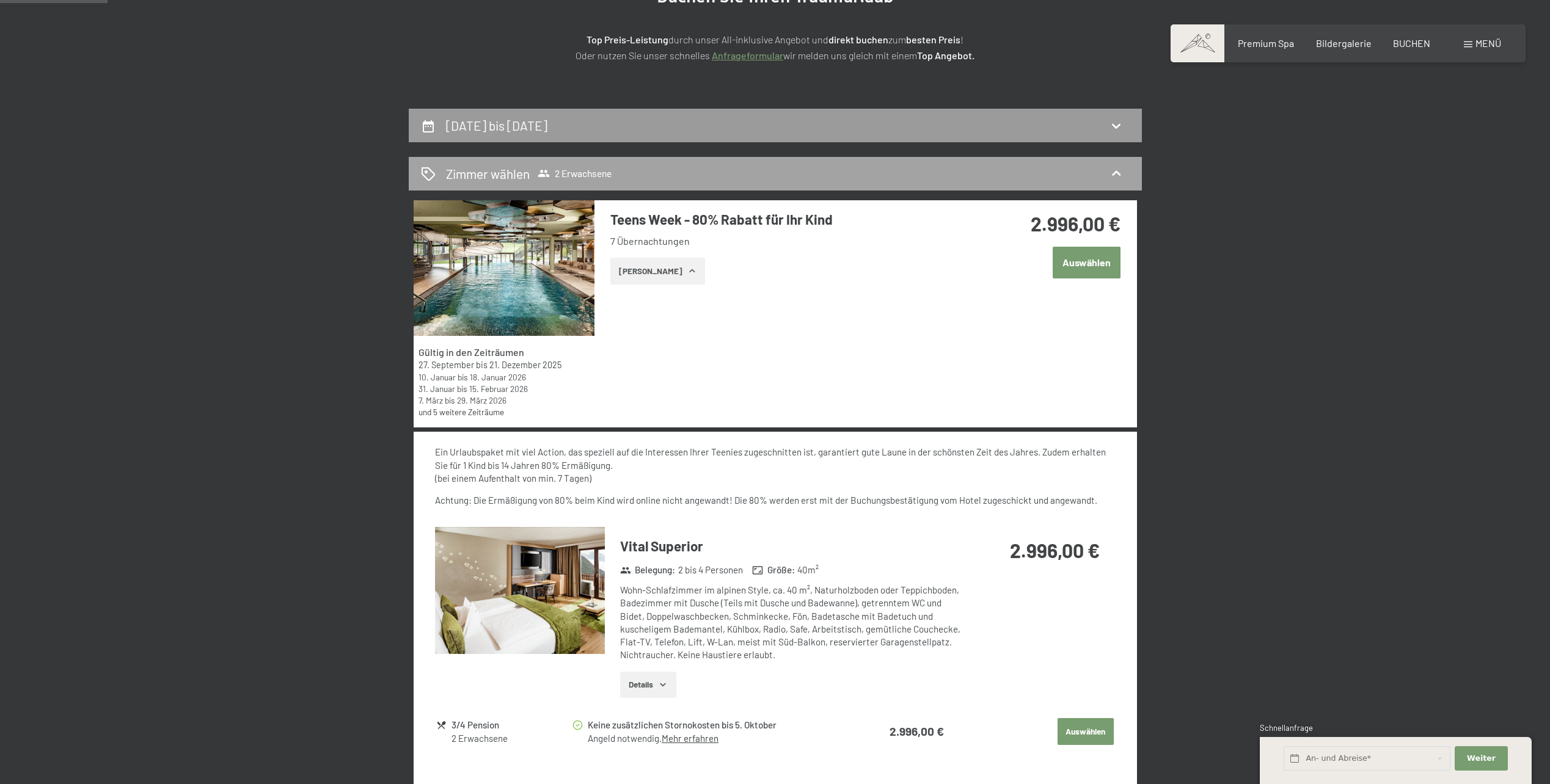
click at [578, 174] on span "2 Erwachsene" at bounding box center [574, 173] width 74 height 12
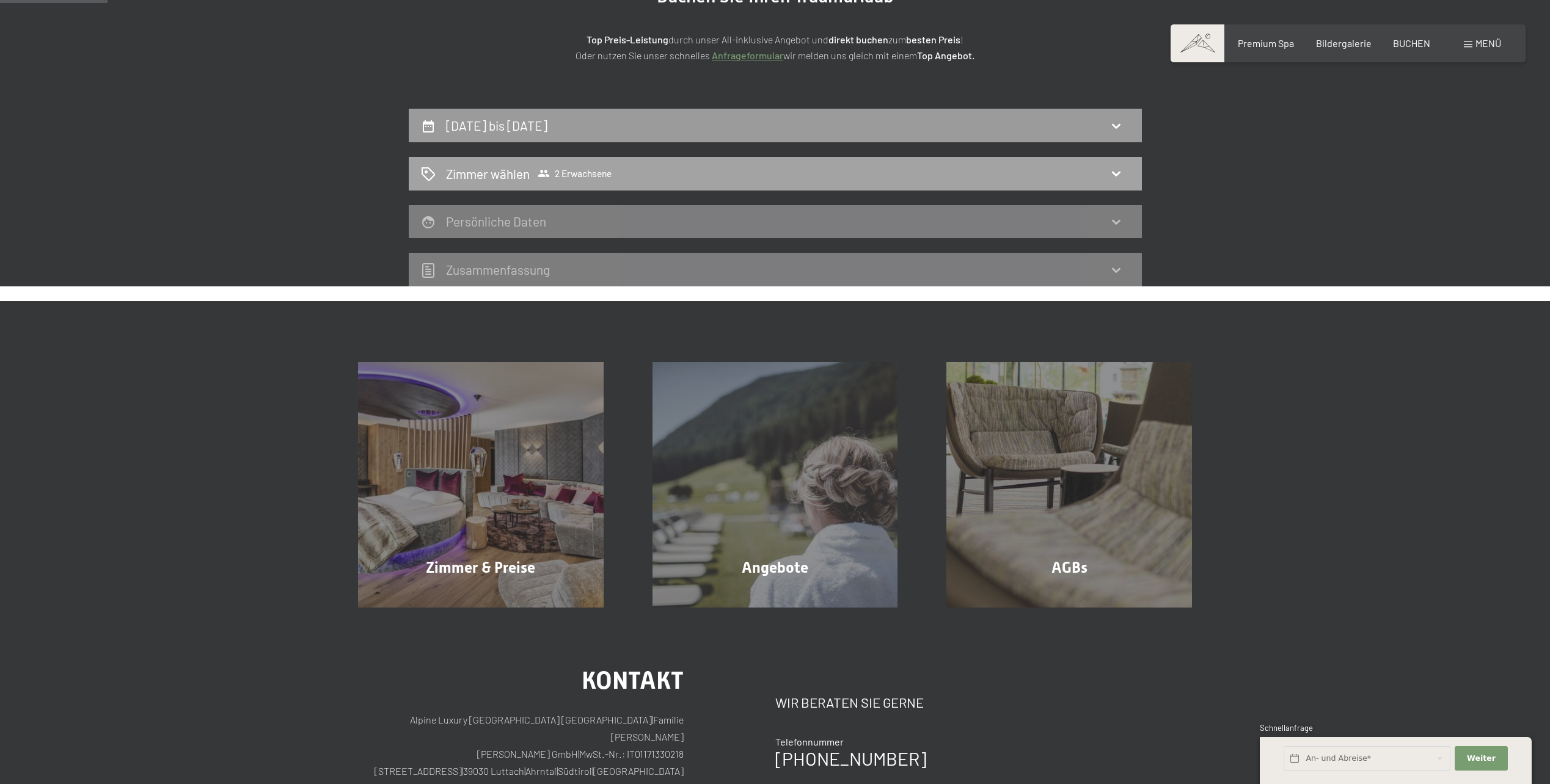
click at [578, 174] on span "2 Erwachsene" at bounding box center [574, 173] width 74 height 12
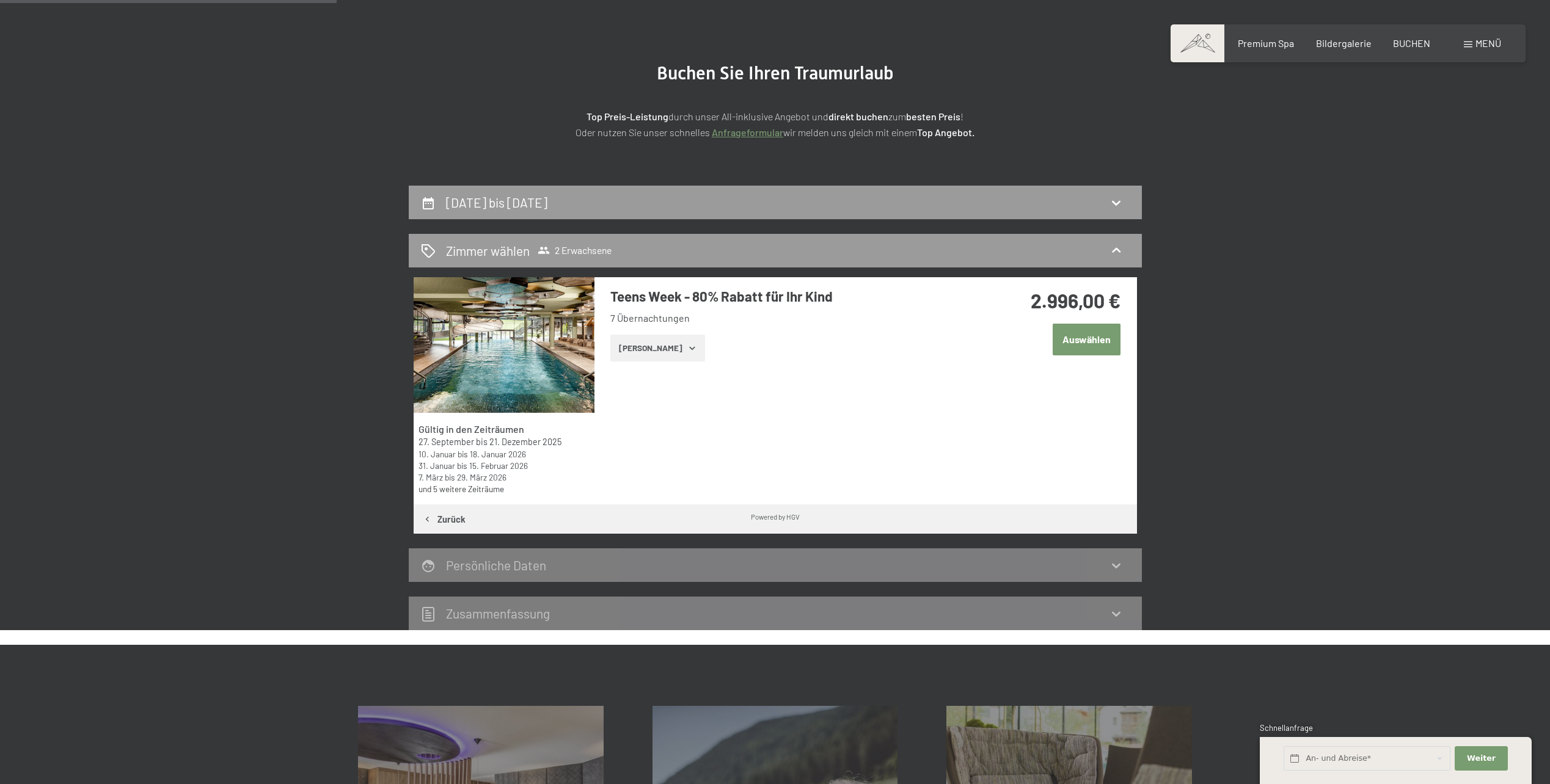
scroll to position [0, 0]
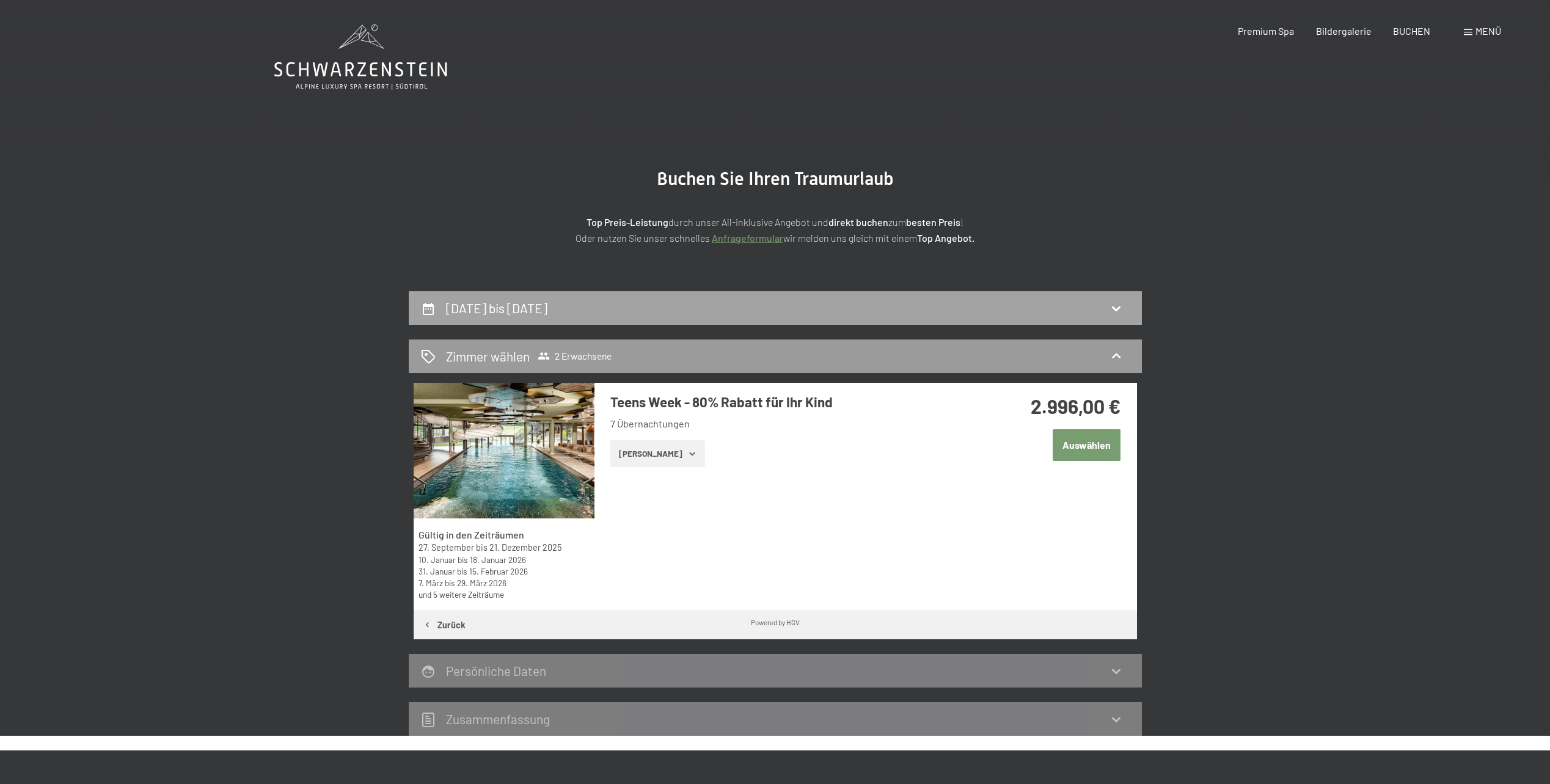
click at [552, 317] on div "25. Oktober bis 1. November 2025" at bounding box center [500, 308] width 107 height 18
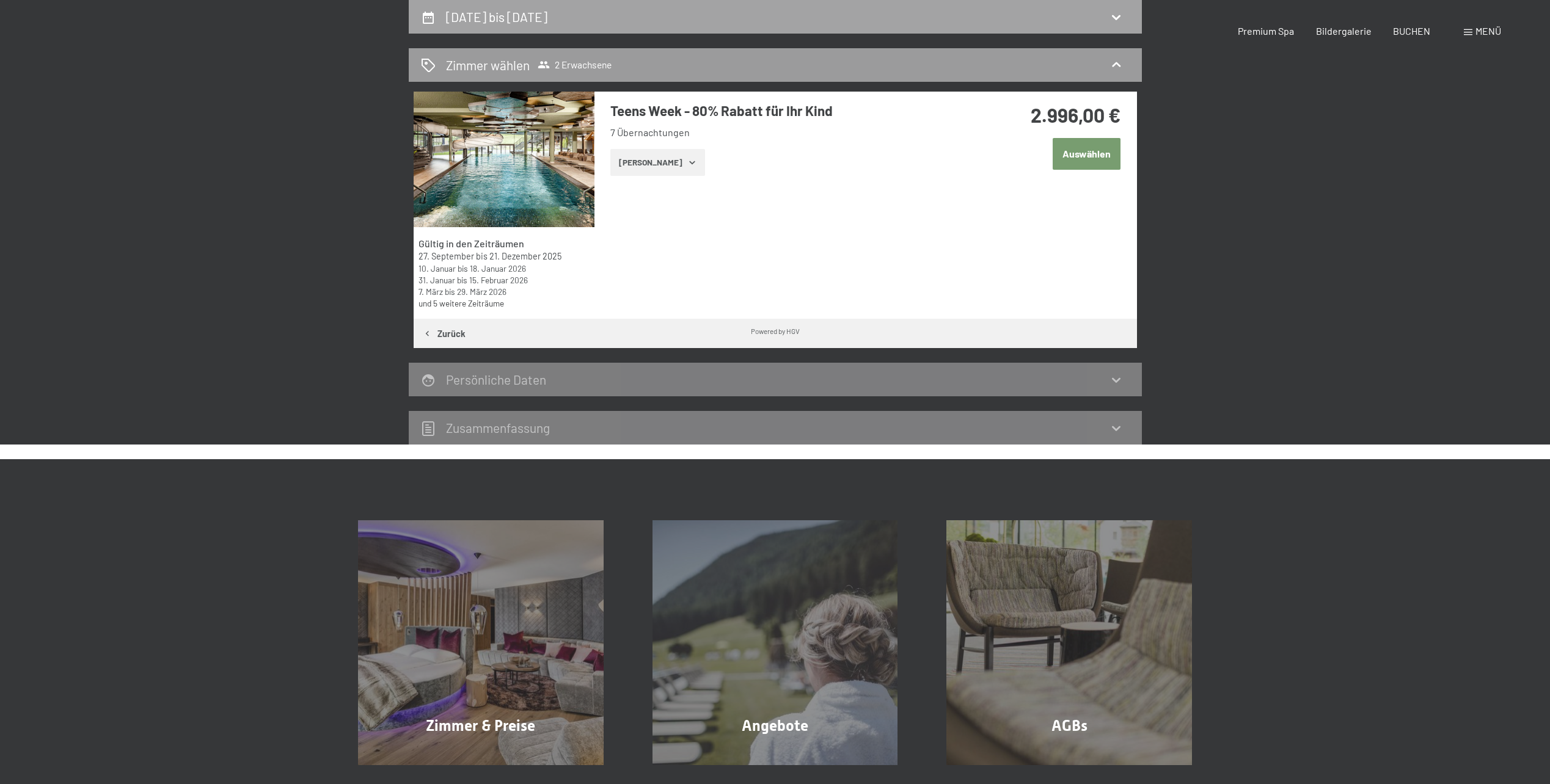
select select "2025-10-01"
select select "2025-11-01"
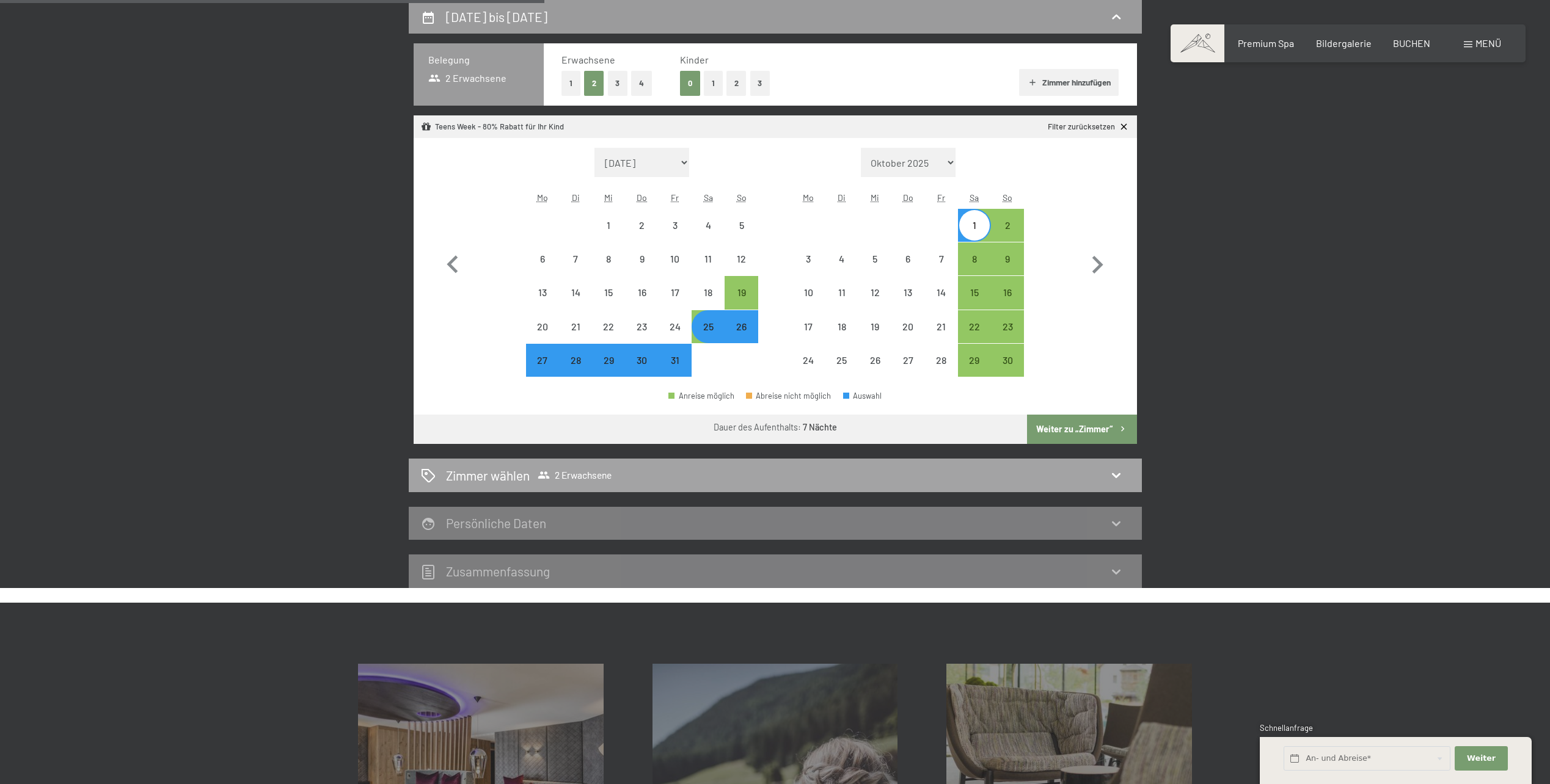
click at [592, 474] on span "2 Erwachsene" at bounding box center [574, 474] width 74 height 12
select select "2025-10-01"
select select "2025-11-01"
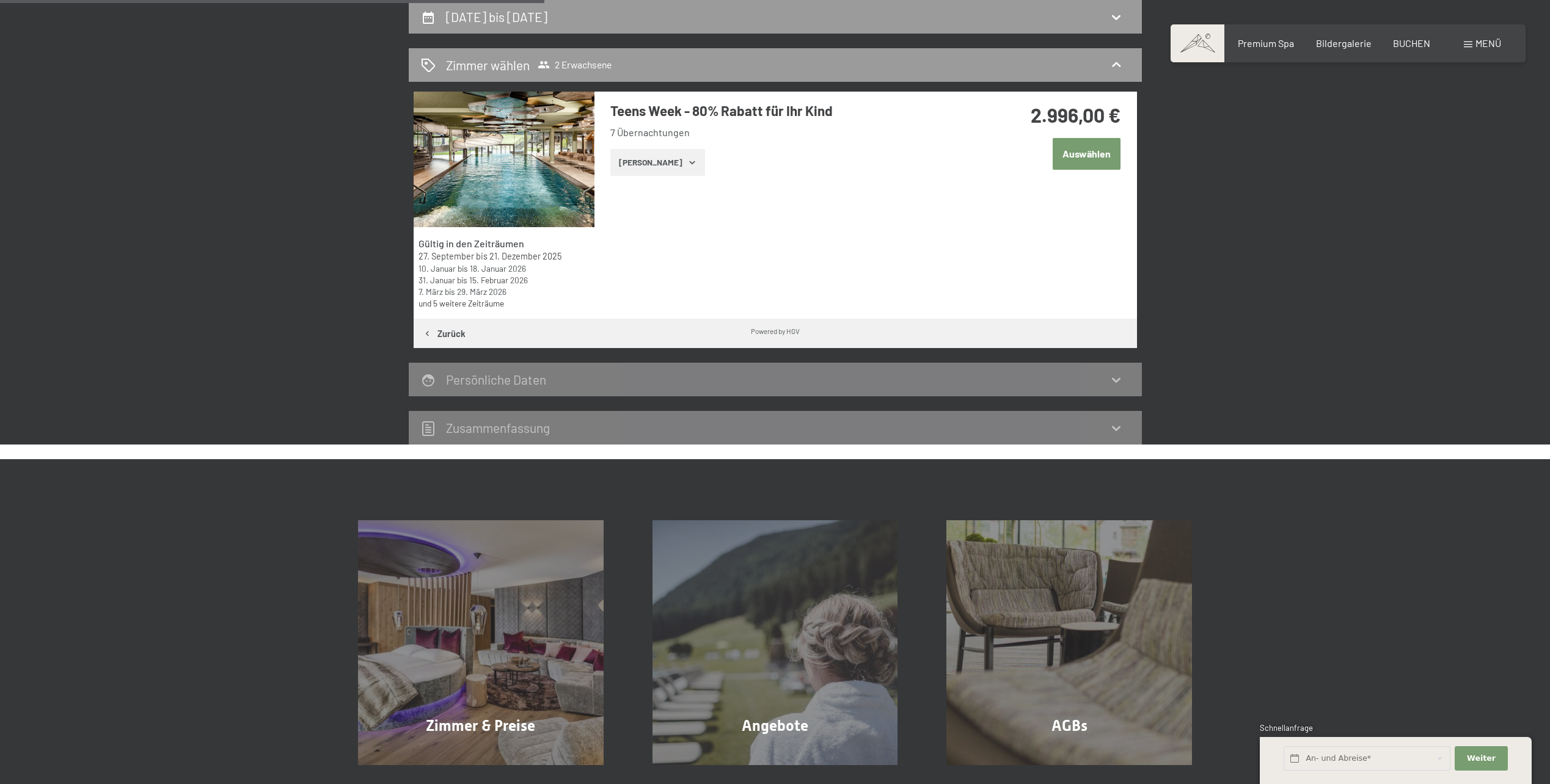
click at [687, 161] on icon "button" at bounding box center [692, 162] width 10 height 10
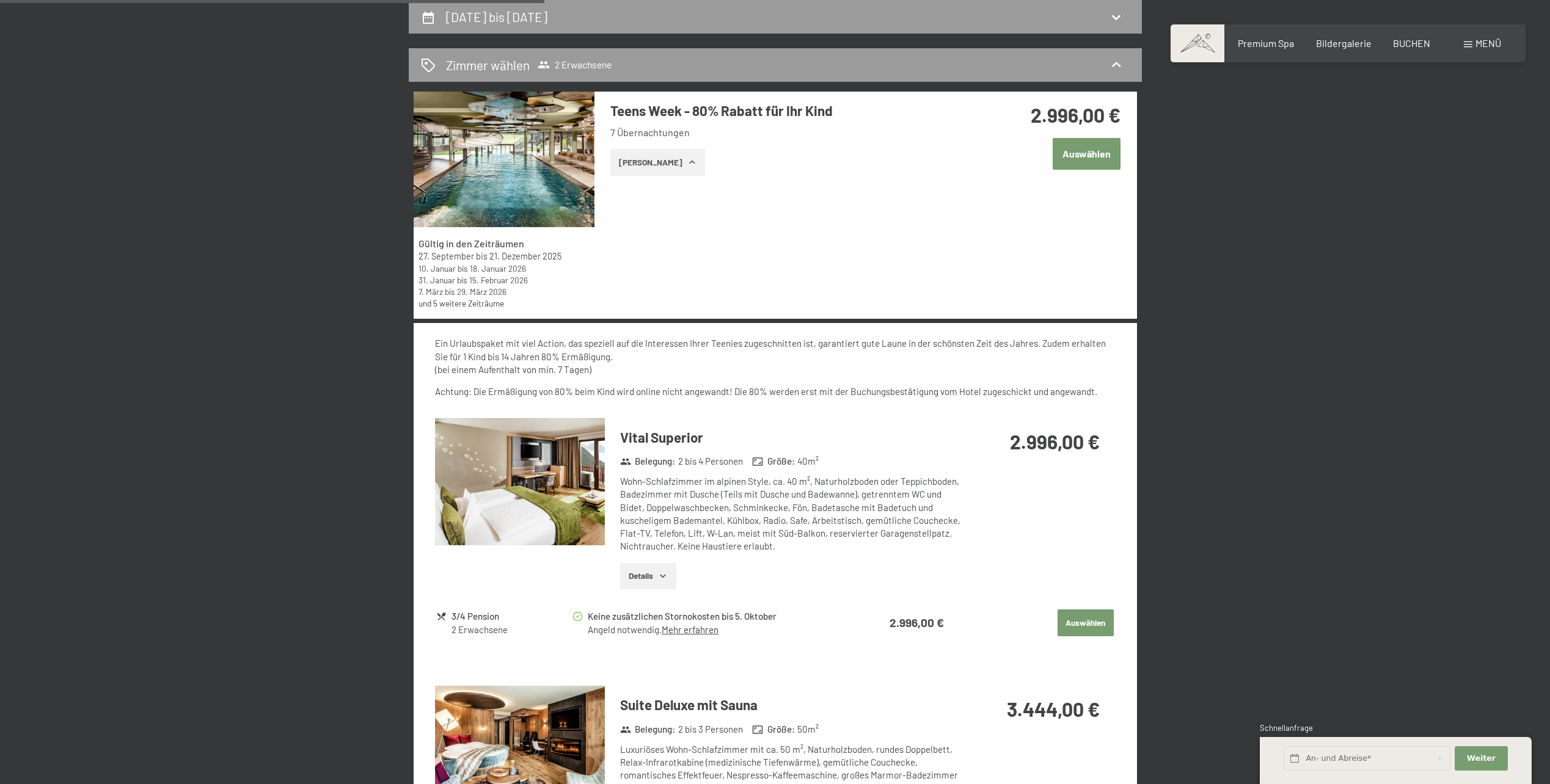
click at [1087, 597] on div "Vital Superior Belegung : 2 bis 4 Personen Größe : 40 m² Wohn-Schlafzimmer im a…" at bounding box center [775, 509] width 680 height 181
click at [1084, 630] on button "Auswählen" at bounding box center [1086, 622] width 57 height 27
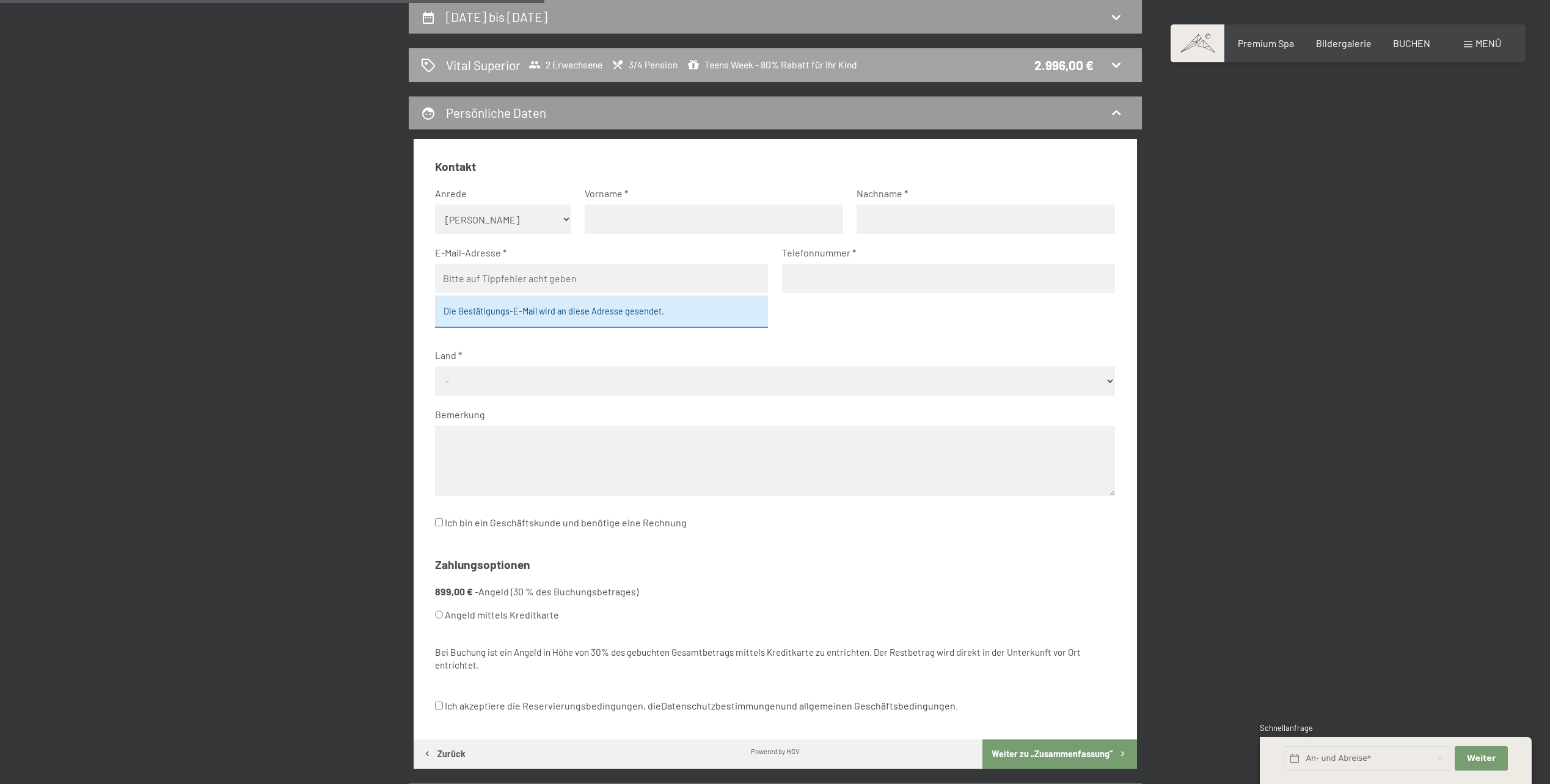
click at [732, 65] on span "Teens Week - 80% Rabatt für Ihr Kind" at bounding box center [772, 65] width 170 height 12
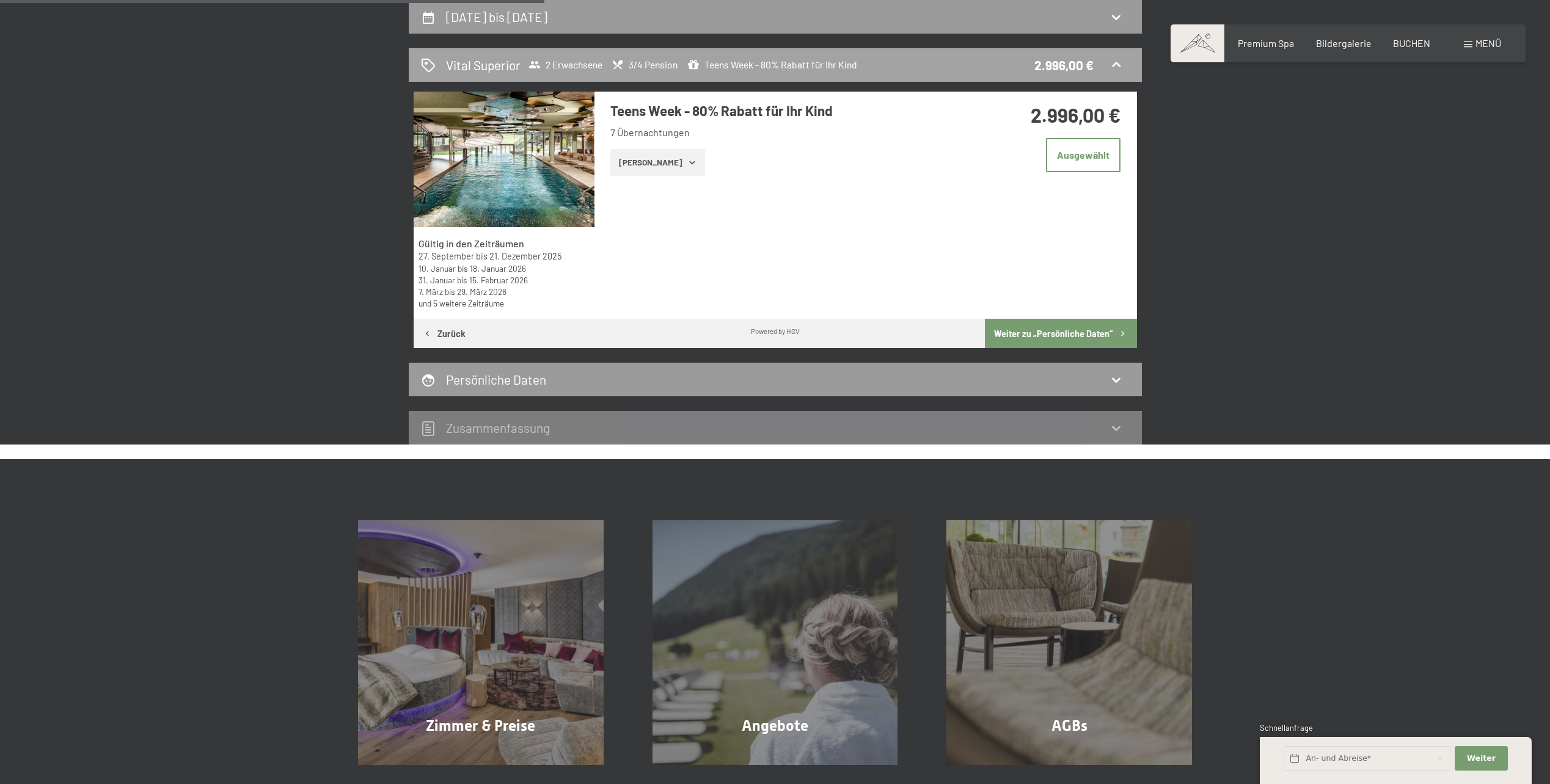
click at [572, 66] on span "2 Erwachsene" at bounding box center [565, 65] width 74 height 12
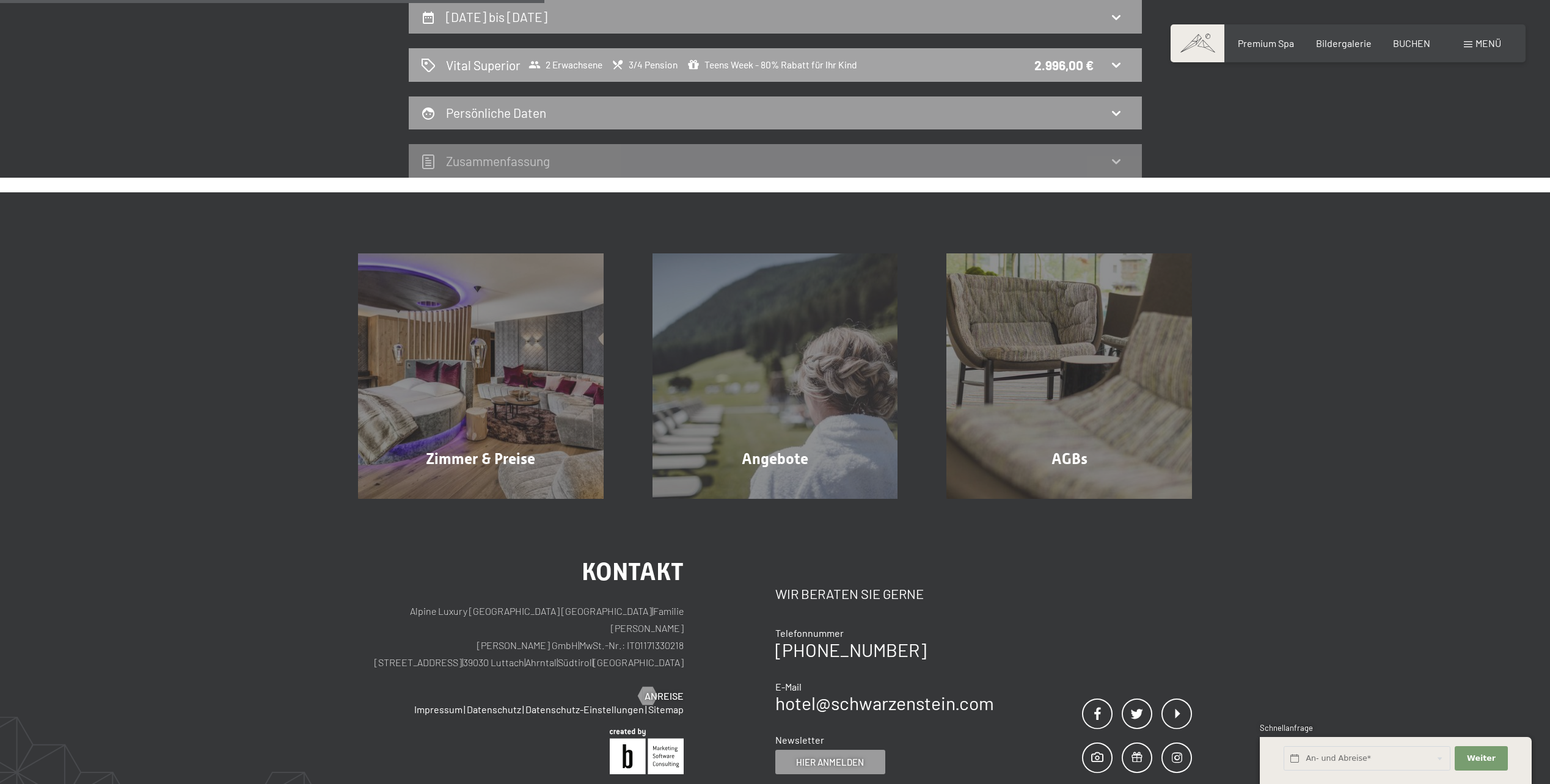
click at [572, 66] on span "2 Erwachsene" at bounding box center [565, 65] width 74 height 12
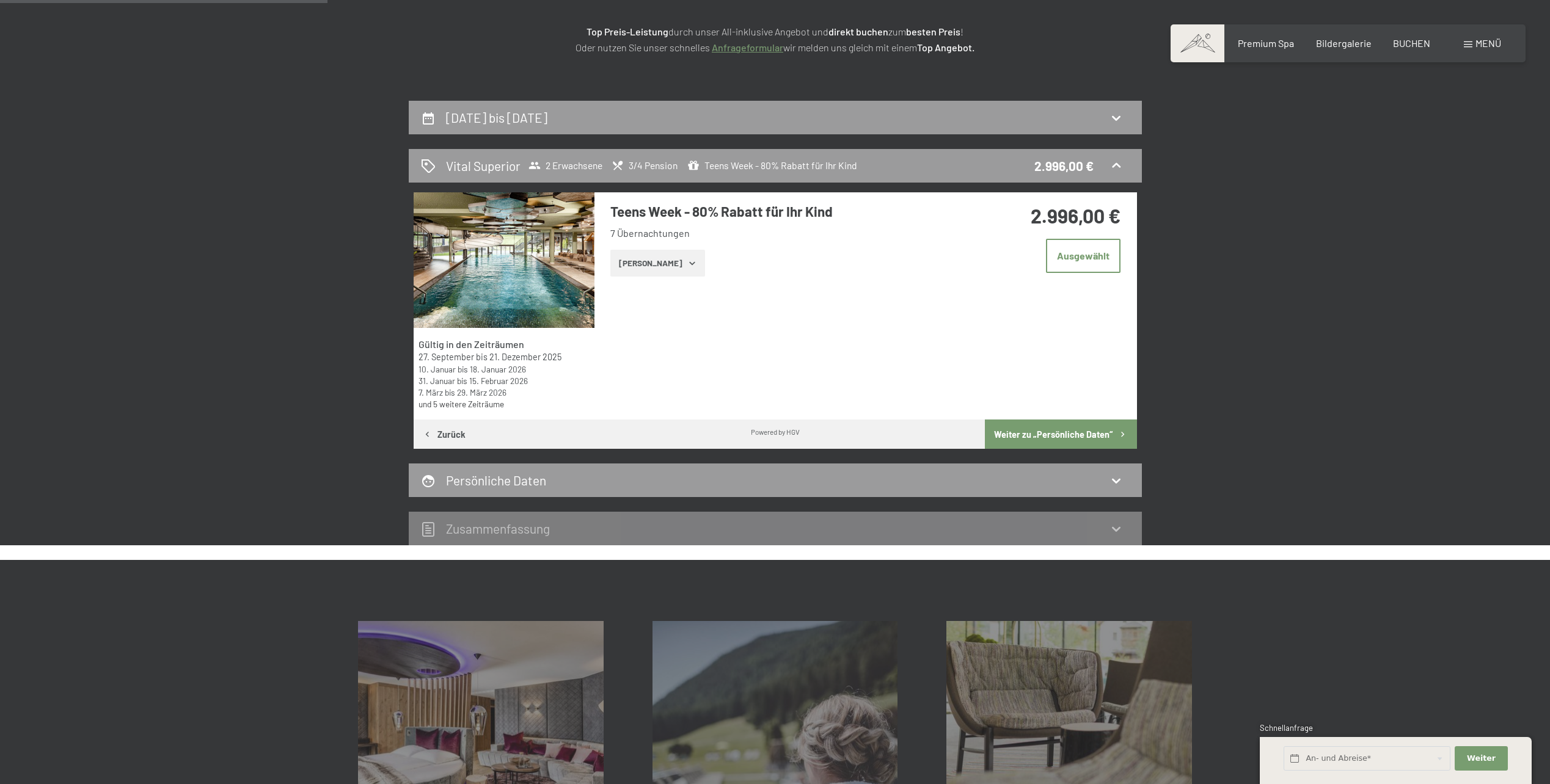
scroll to position [169, 0]
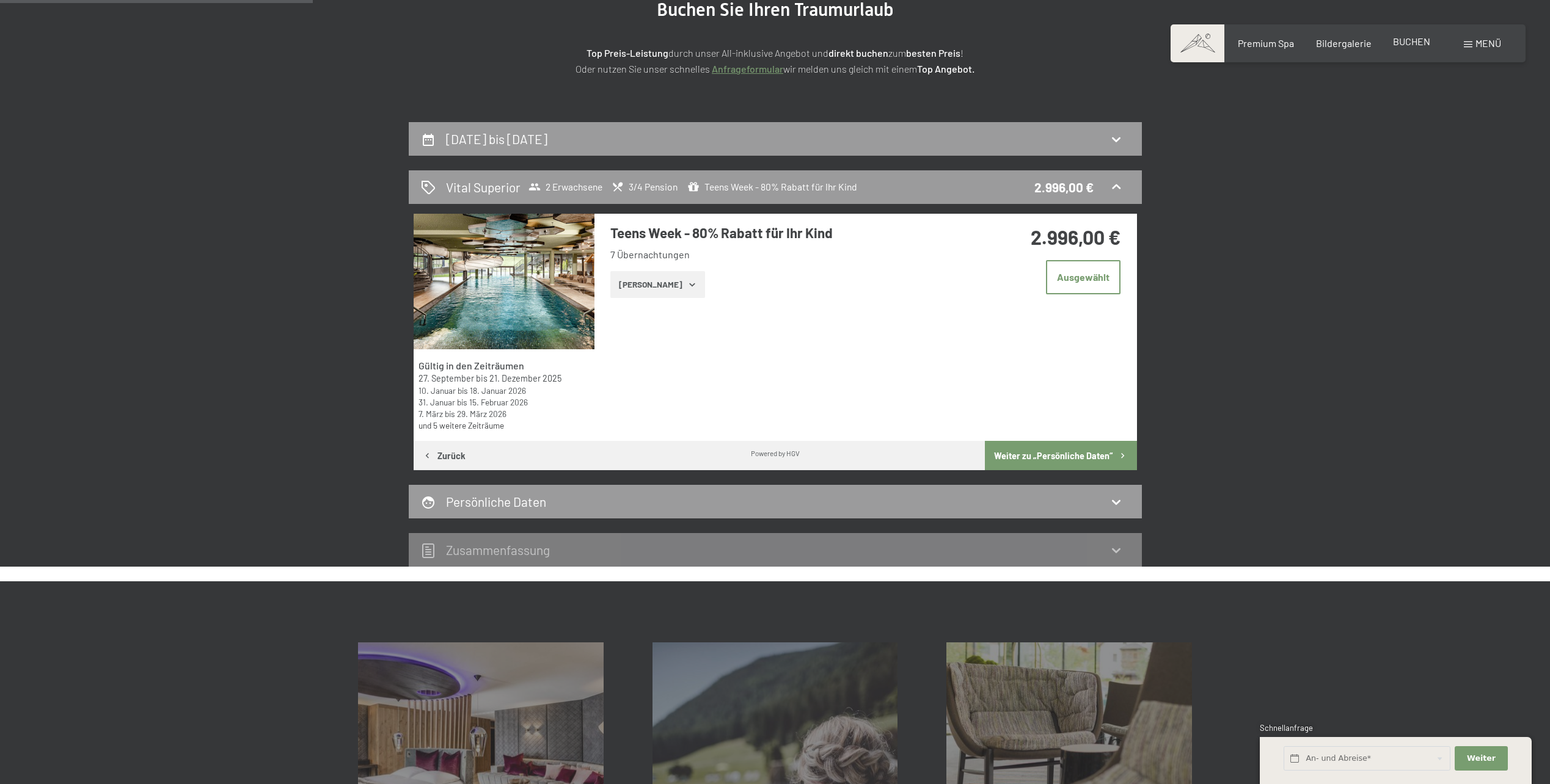
click at [1400, 39] on span "BUCHEN" at bounding box center [1412, 41] width 37 height 11
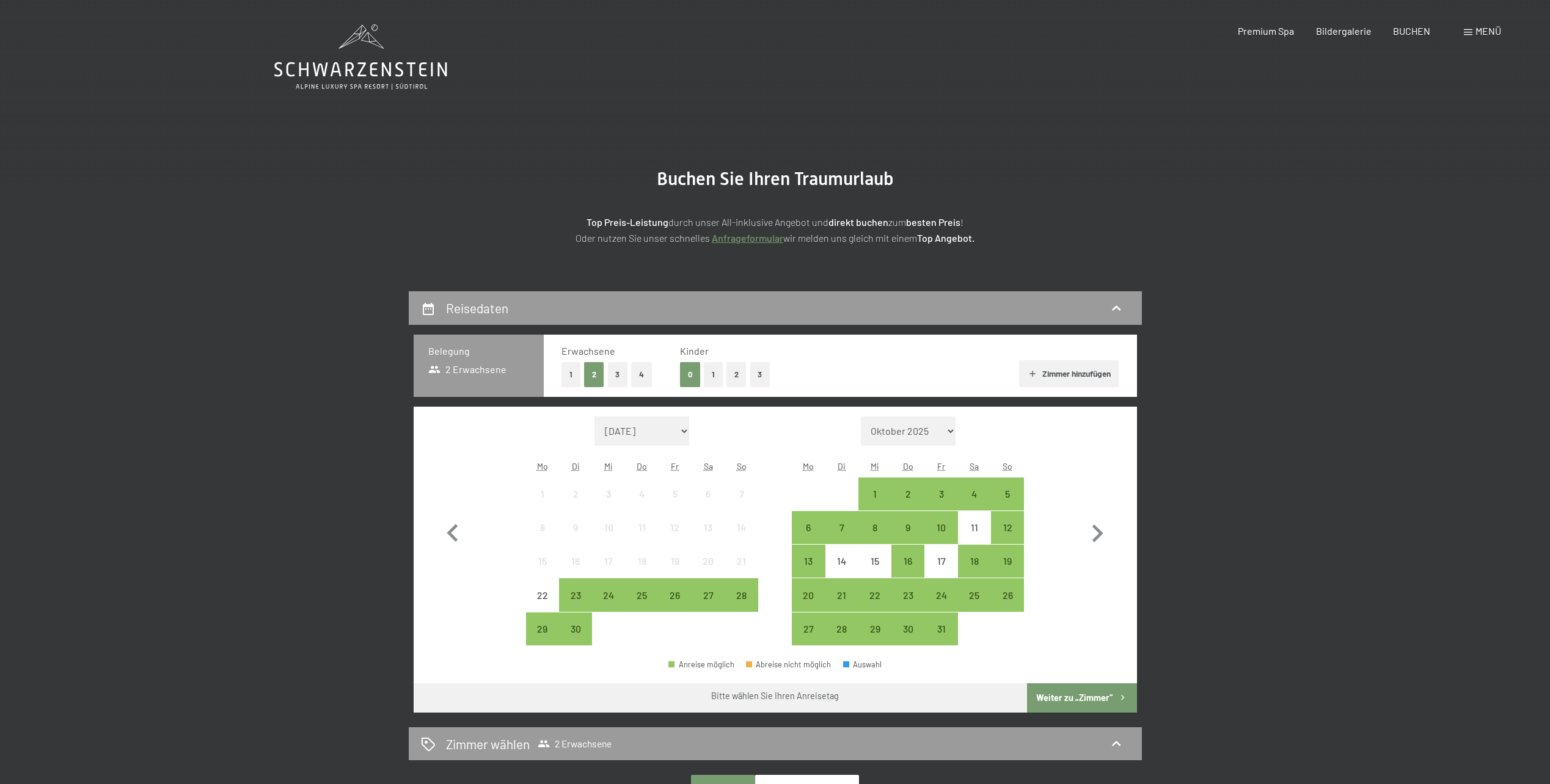
click at [757, 371] on button "3" at bounding box center [760, 374] width 20 height 25
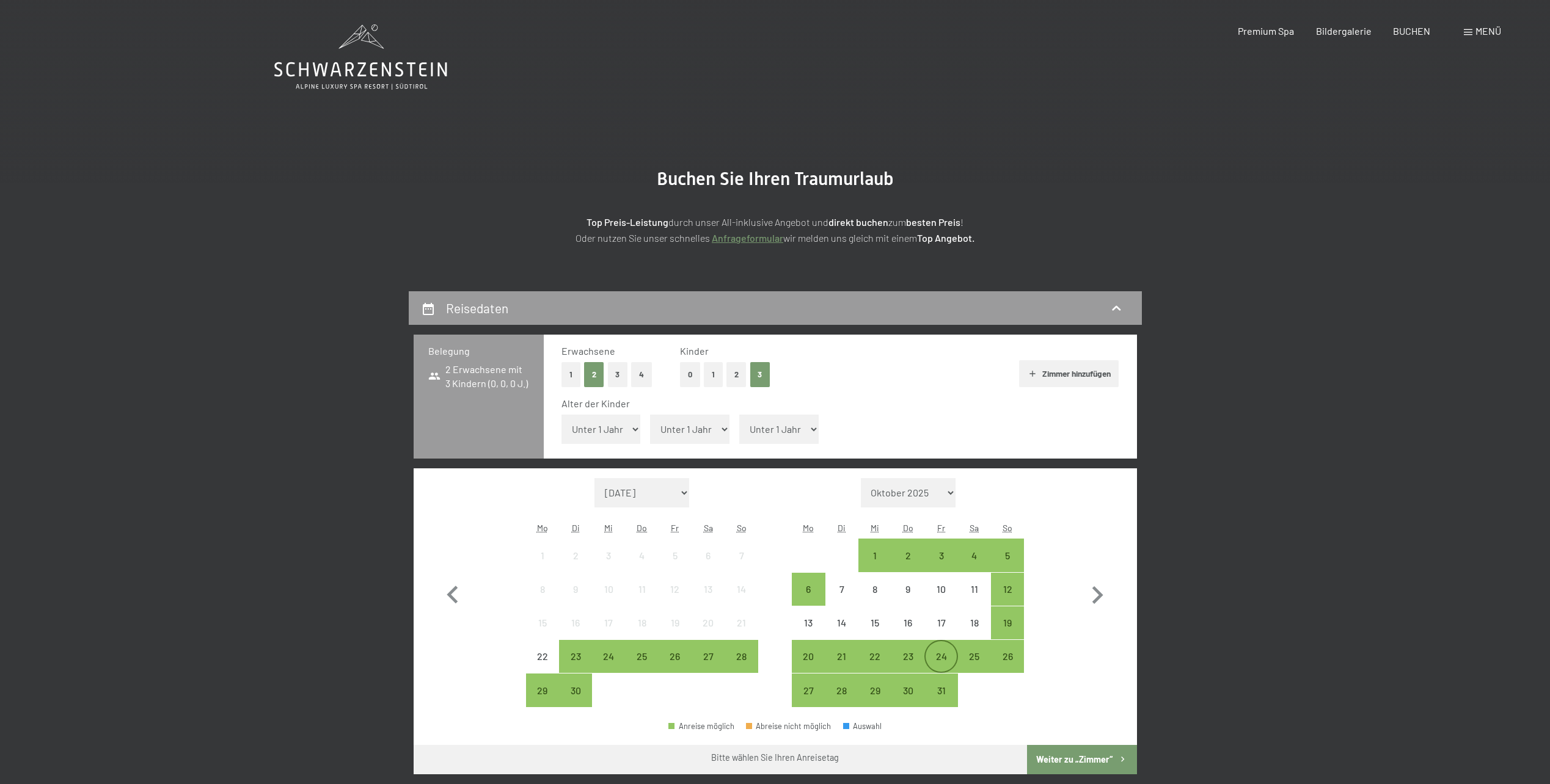
click at [932, 655] on div "24" at bounding box center [941, 667] width 31 height 31
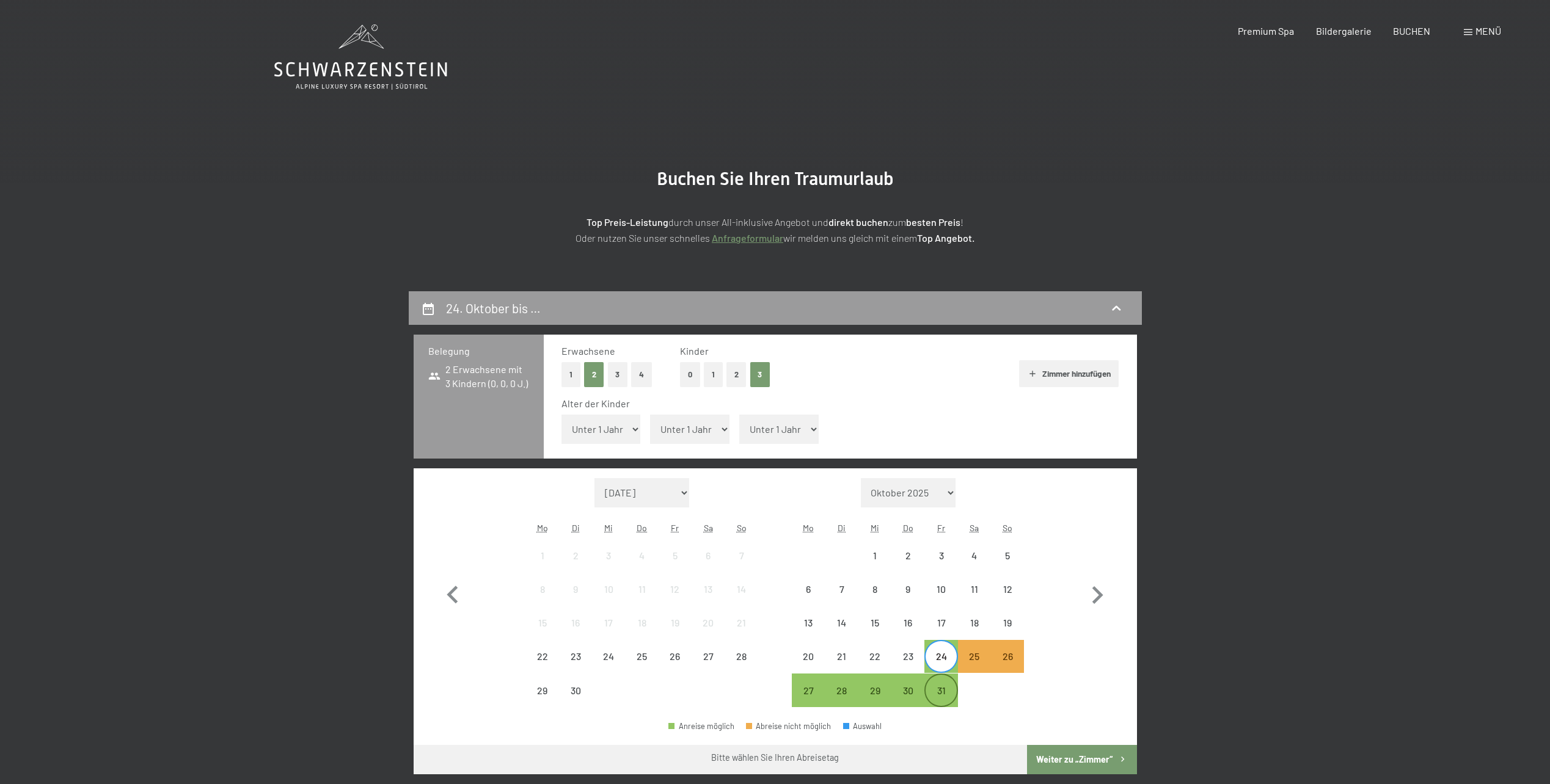
click at [940, 696] on div "31" at bounding box center [941, 702] width 31 height 31
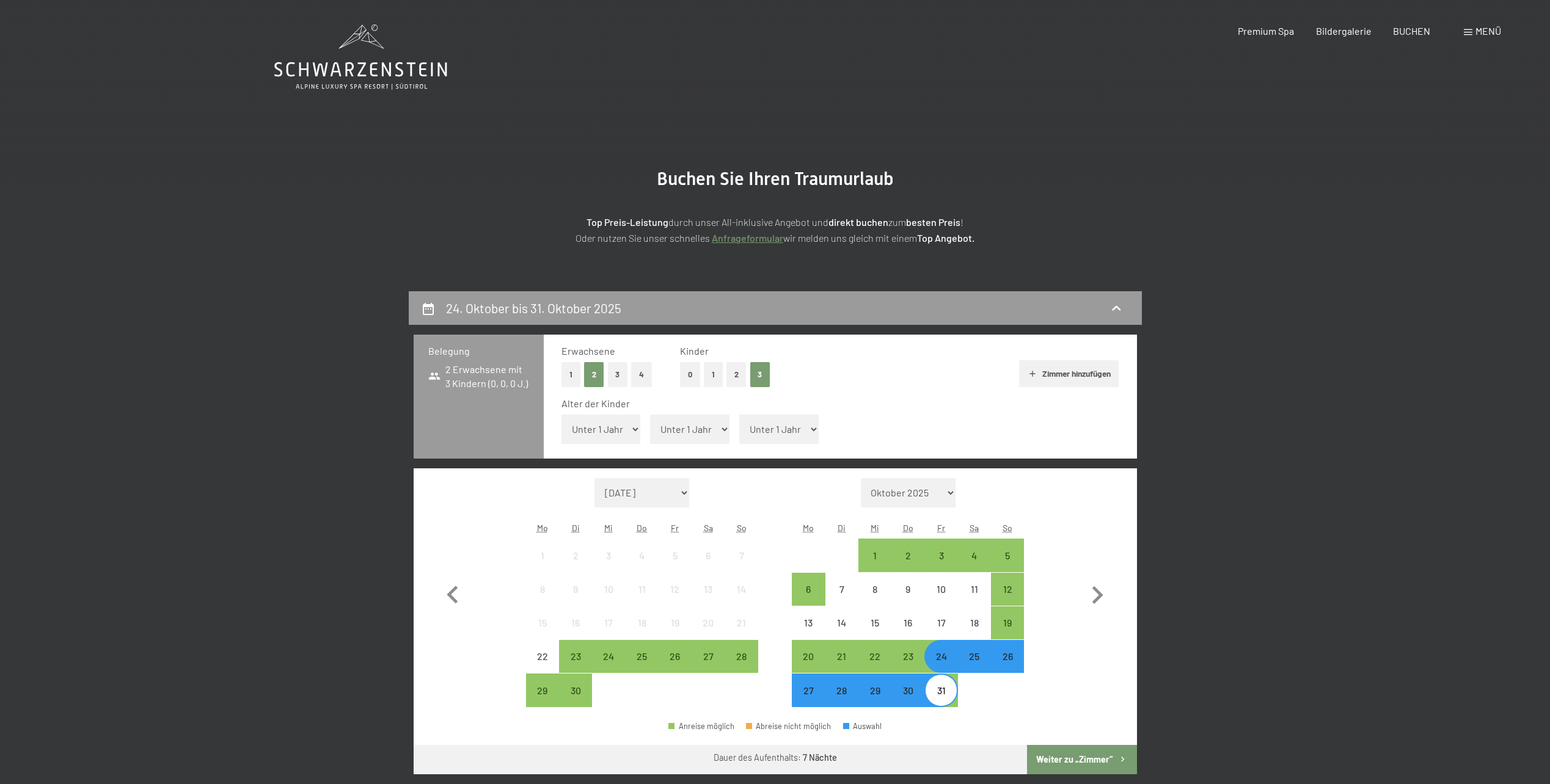
click at [1066, 765] on button "Weiter zu „Zimmer“" at bounding box center [1081, 760] width 109 height 29
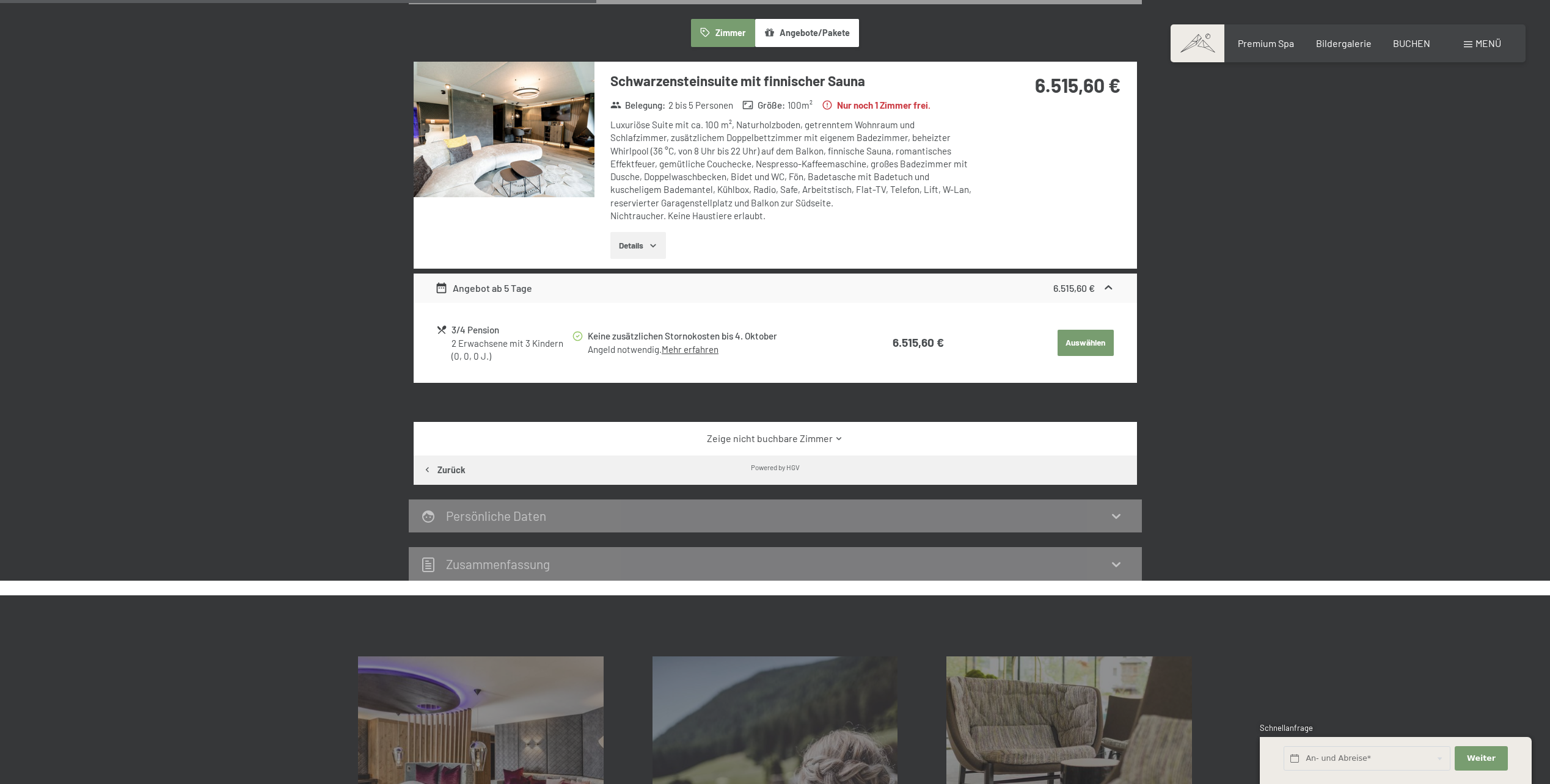
scroll to position [352, 0]
